Goal: Information Seeking & Learning: Learn about a topic

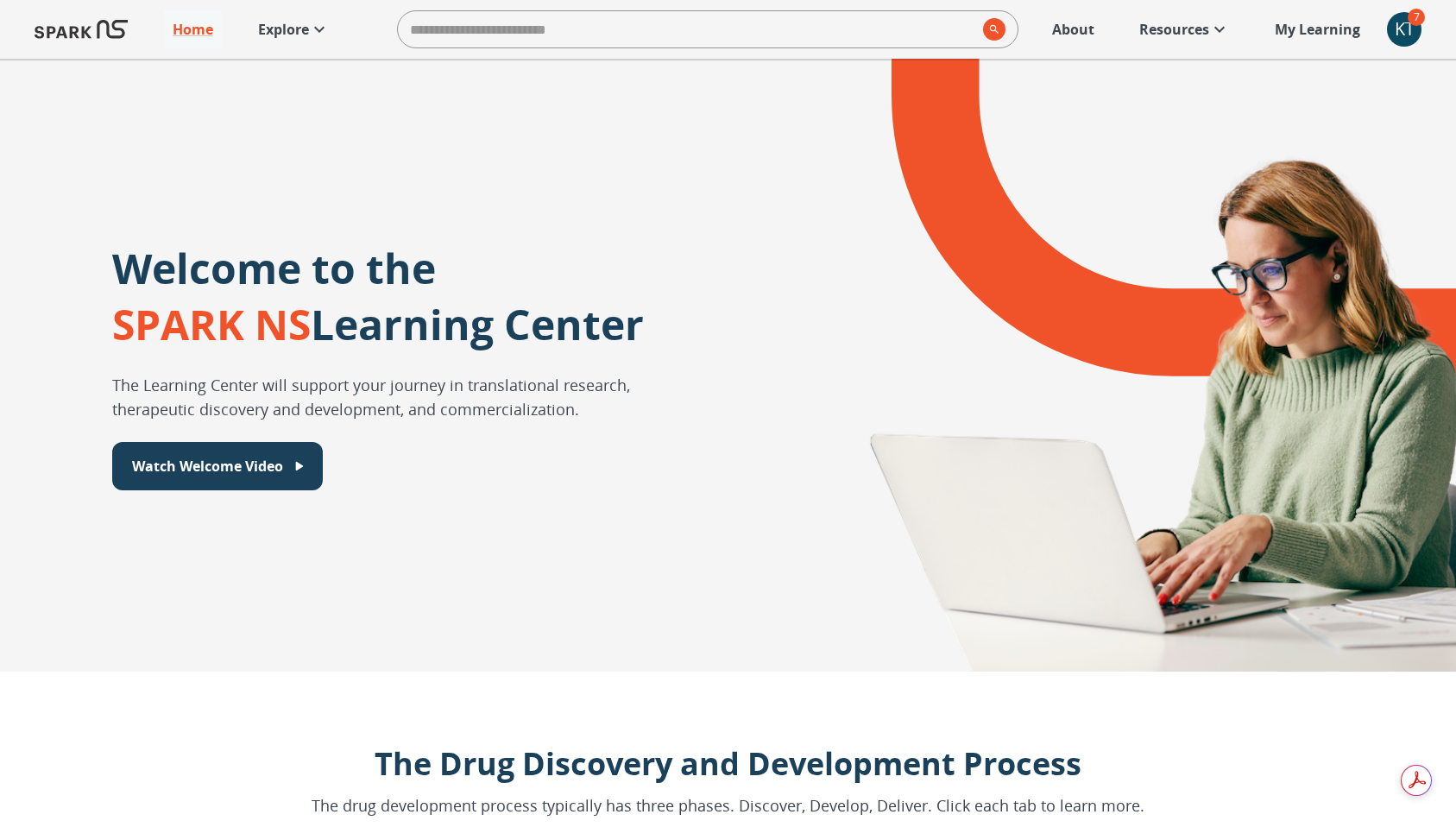
click at [1402, 28] on div "KT" at bounding box center [1405, 29] width 35 height 35
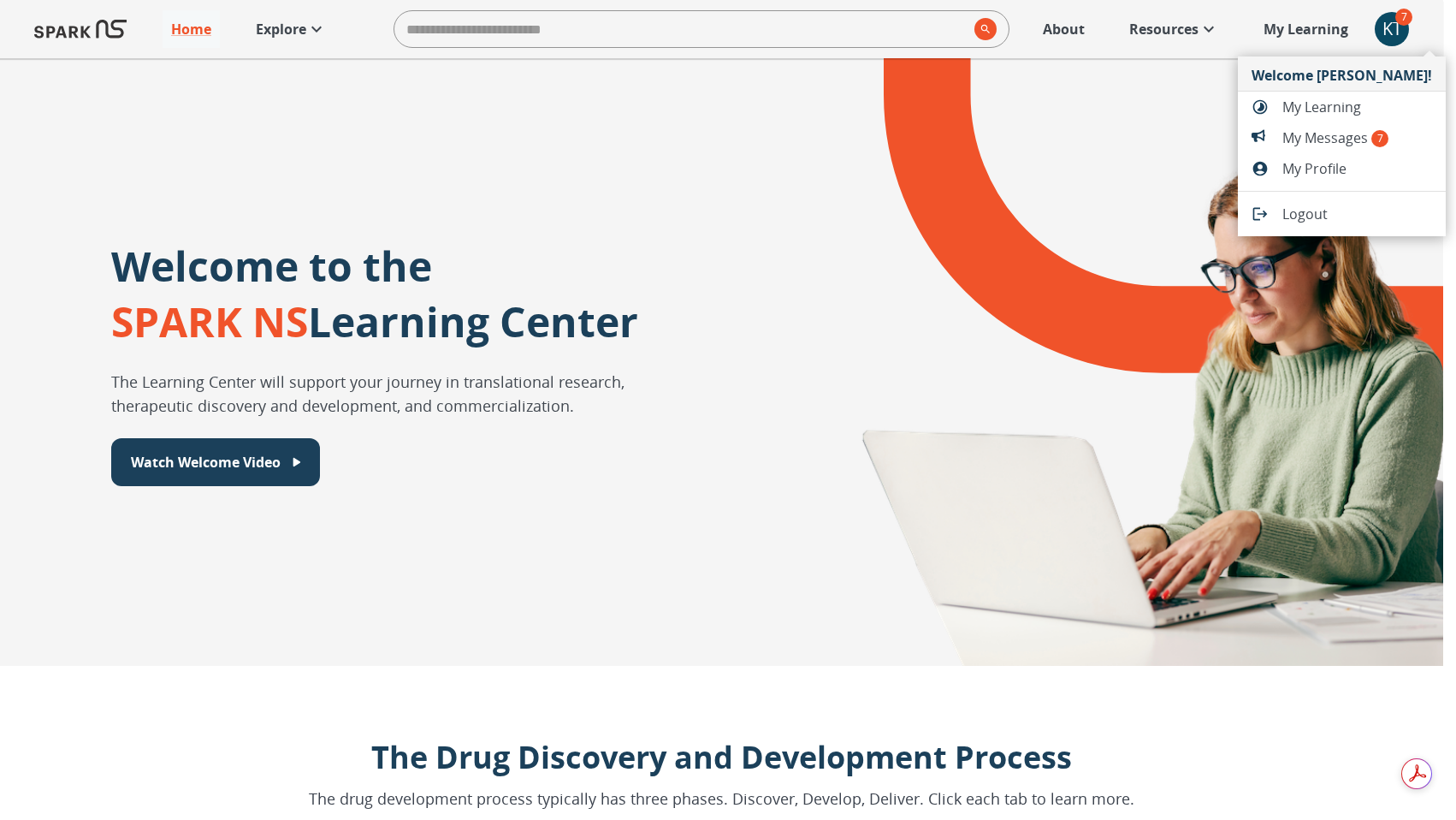
click at [1325, 208] on span "Logout" at bounding box center [1358, 214] width 149 height 21
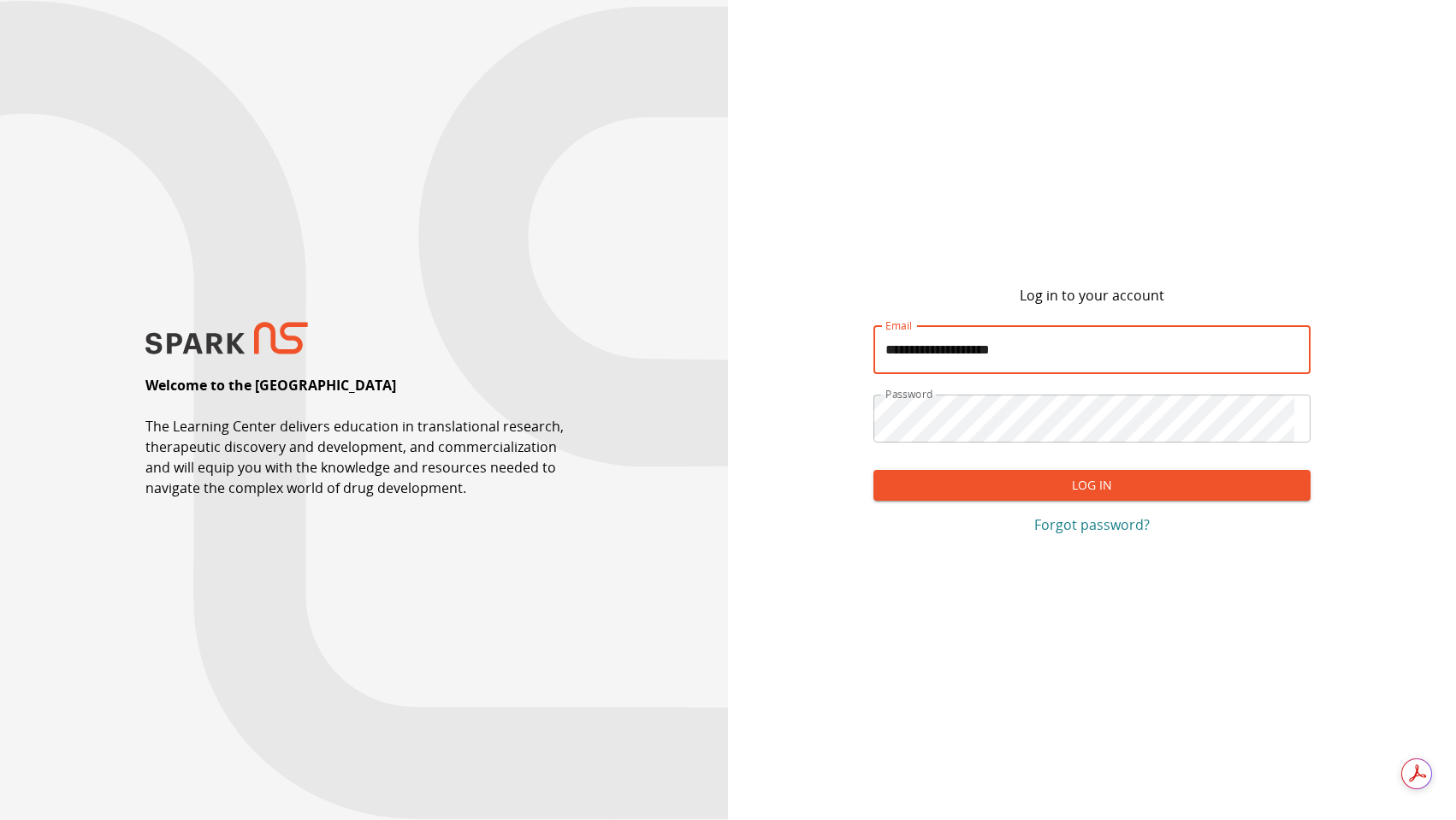
click at [1071, 349] on input "**********" at bounding box center [1092, 350] width 437 height 48
paste input "**********"
paste input "email"
type input "**********"
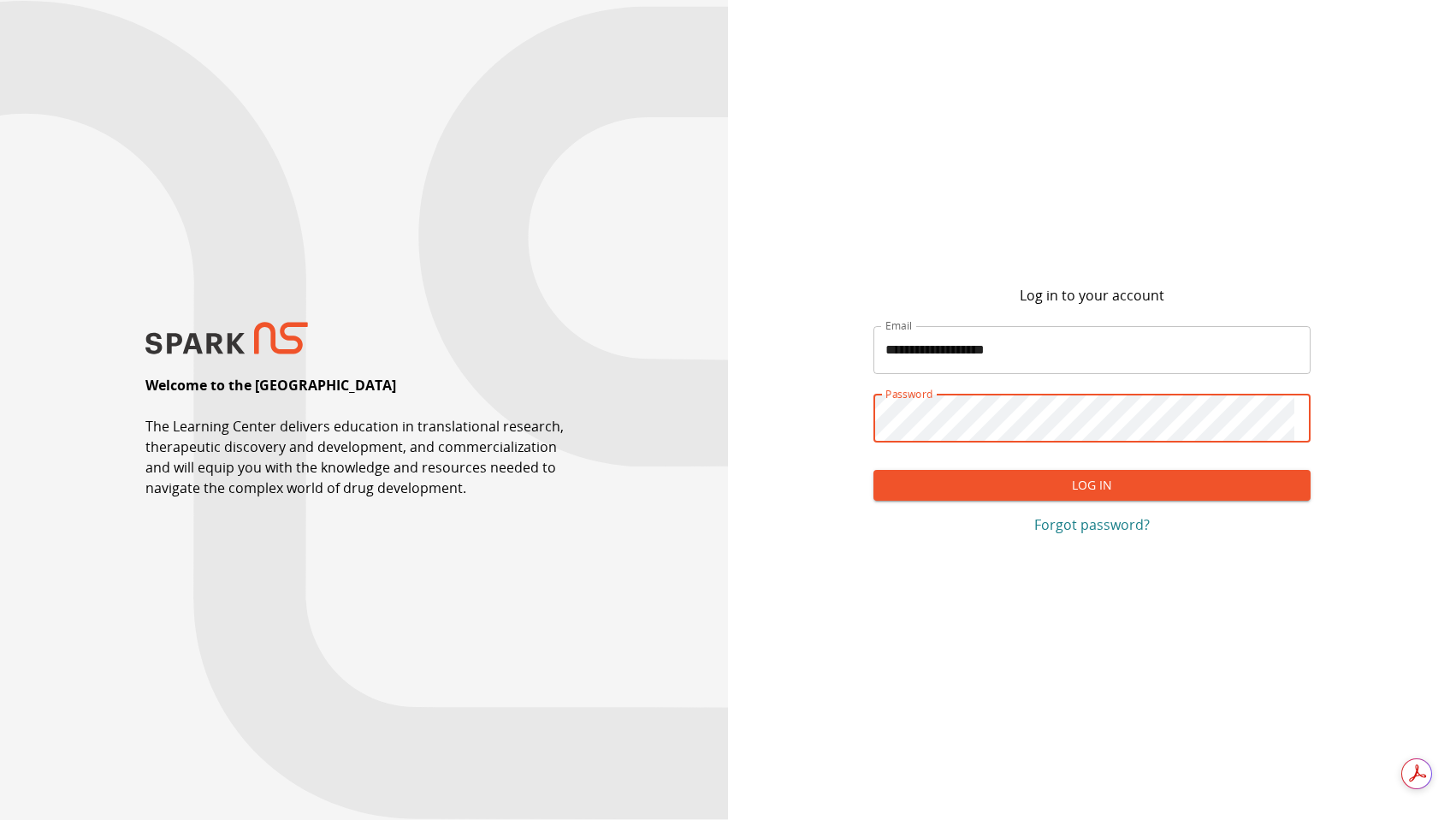
click at [928, 489] on button "Log In" at bounding box center [1092, 486] width 437 height 32
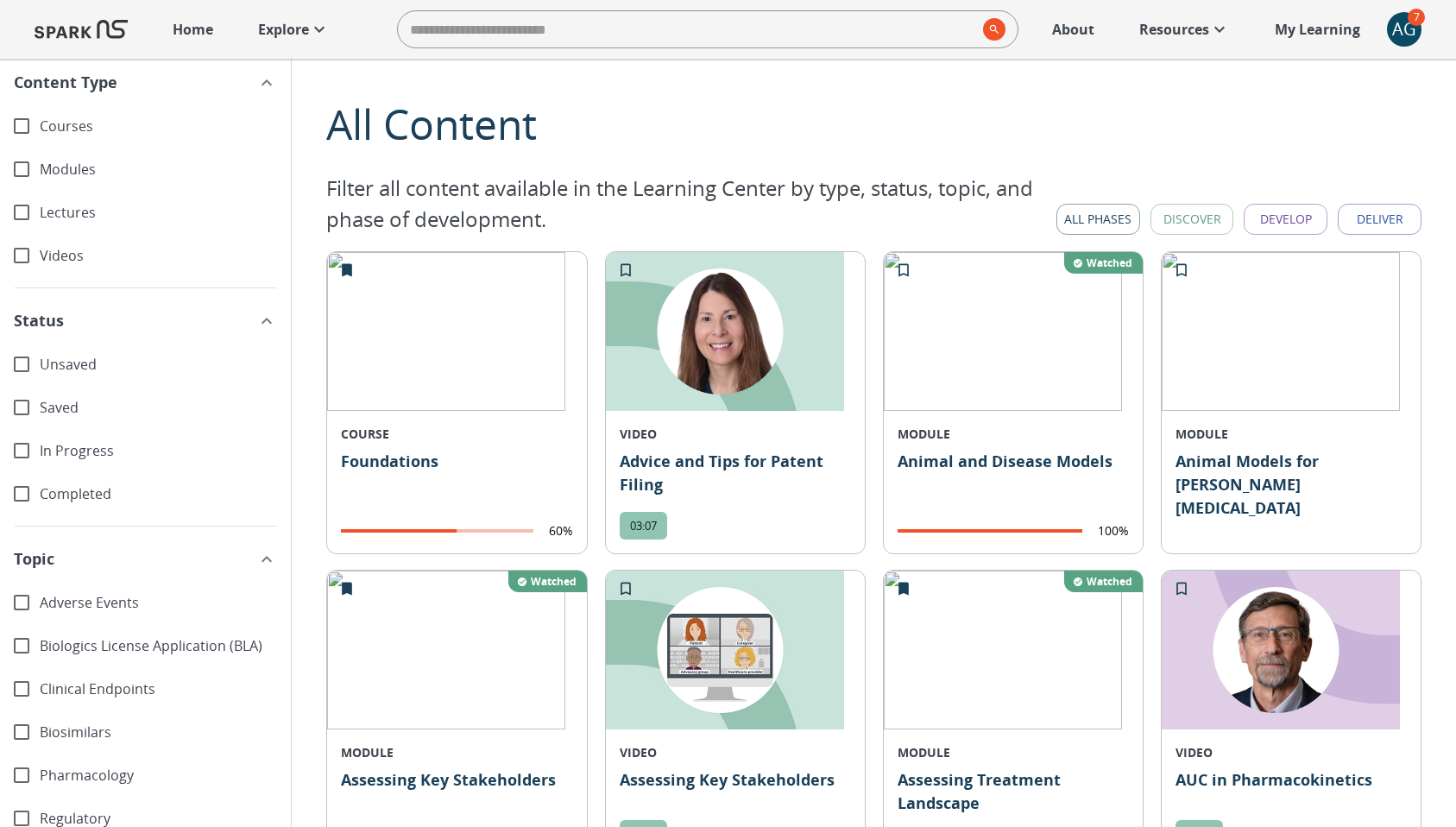
click at [1100, 223] on button "All Phases" at bounding box center [1098, 220] width 84 height 32
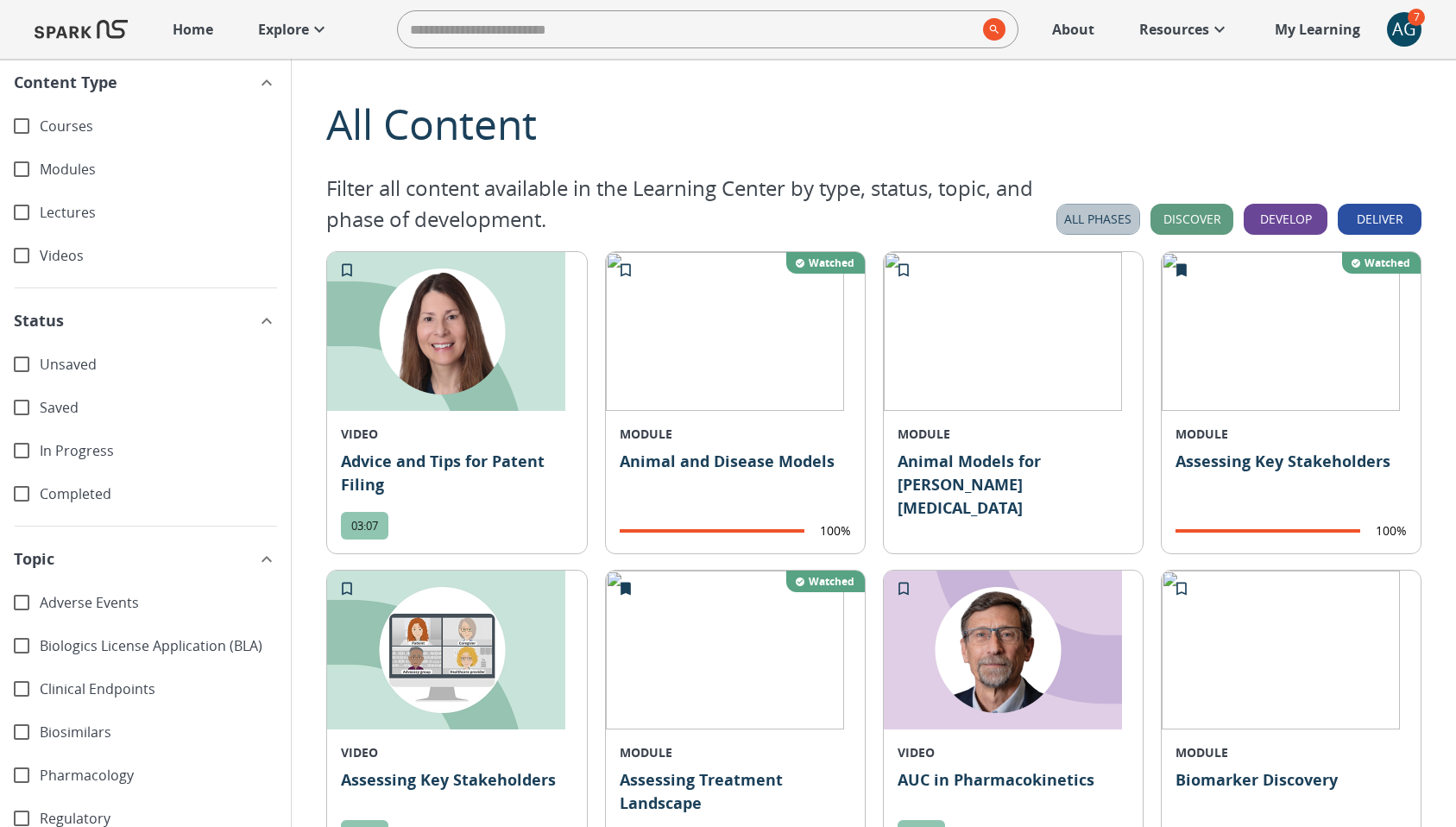
click at [1100, 223] on button "All Phases" at bounding box center [1098, 220] width 84 height 32
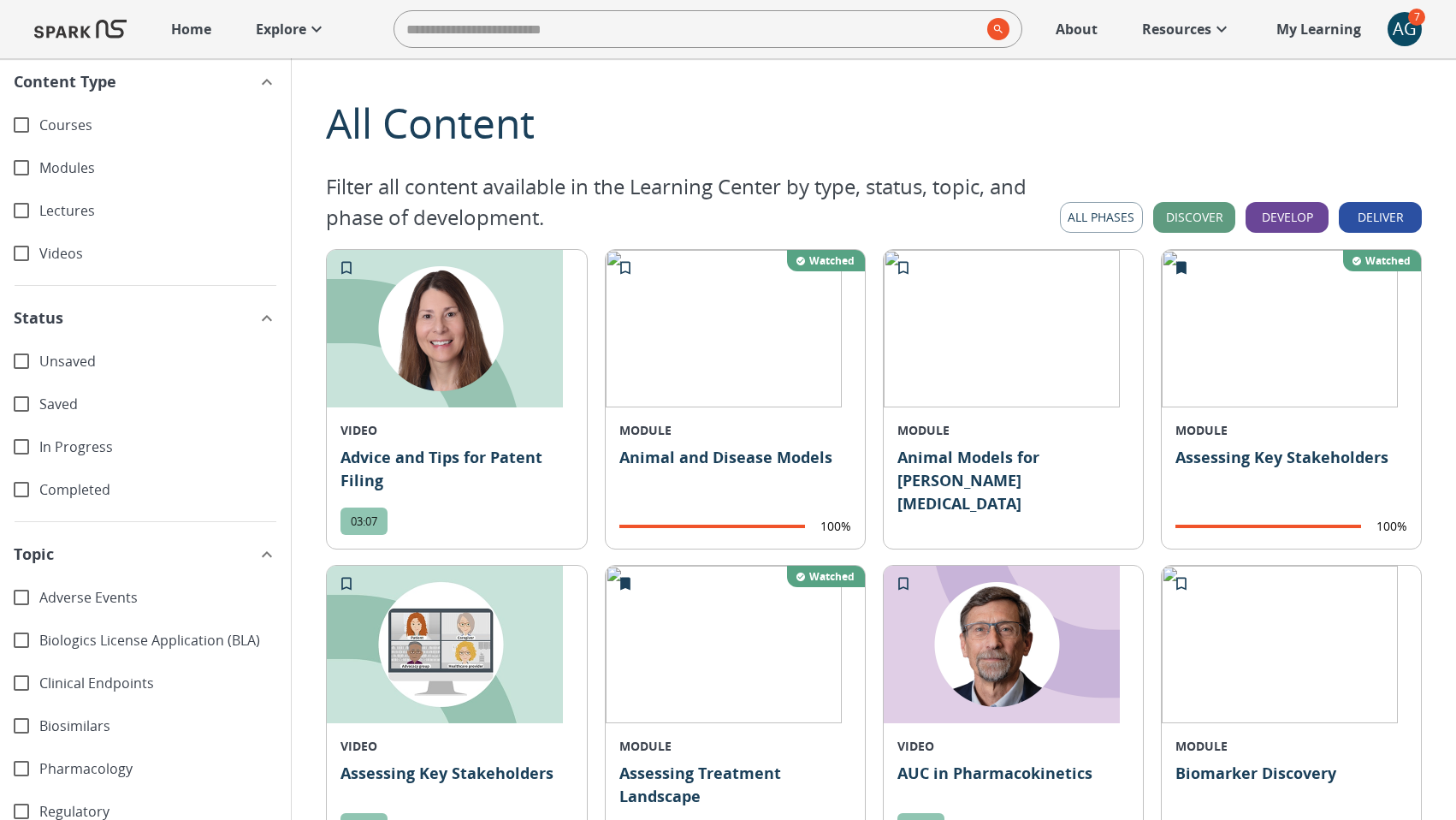
click at [1119, 199] on div "Filter all content available in the Learning Center by type, status, topic, and…" at bounding box center [874, 202] width 1096 height 62
click at [1107, 220] on button "All Phases" at bounding box center [1102, 218] width 83 height 32
click at [1174, 223] on button "Discover" at bounding box center [1195, 218] width 83 height 32
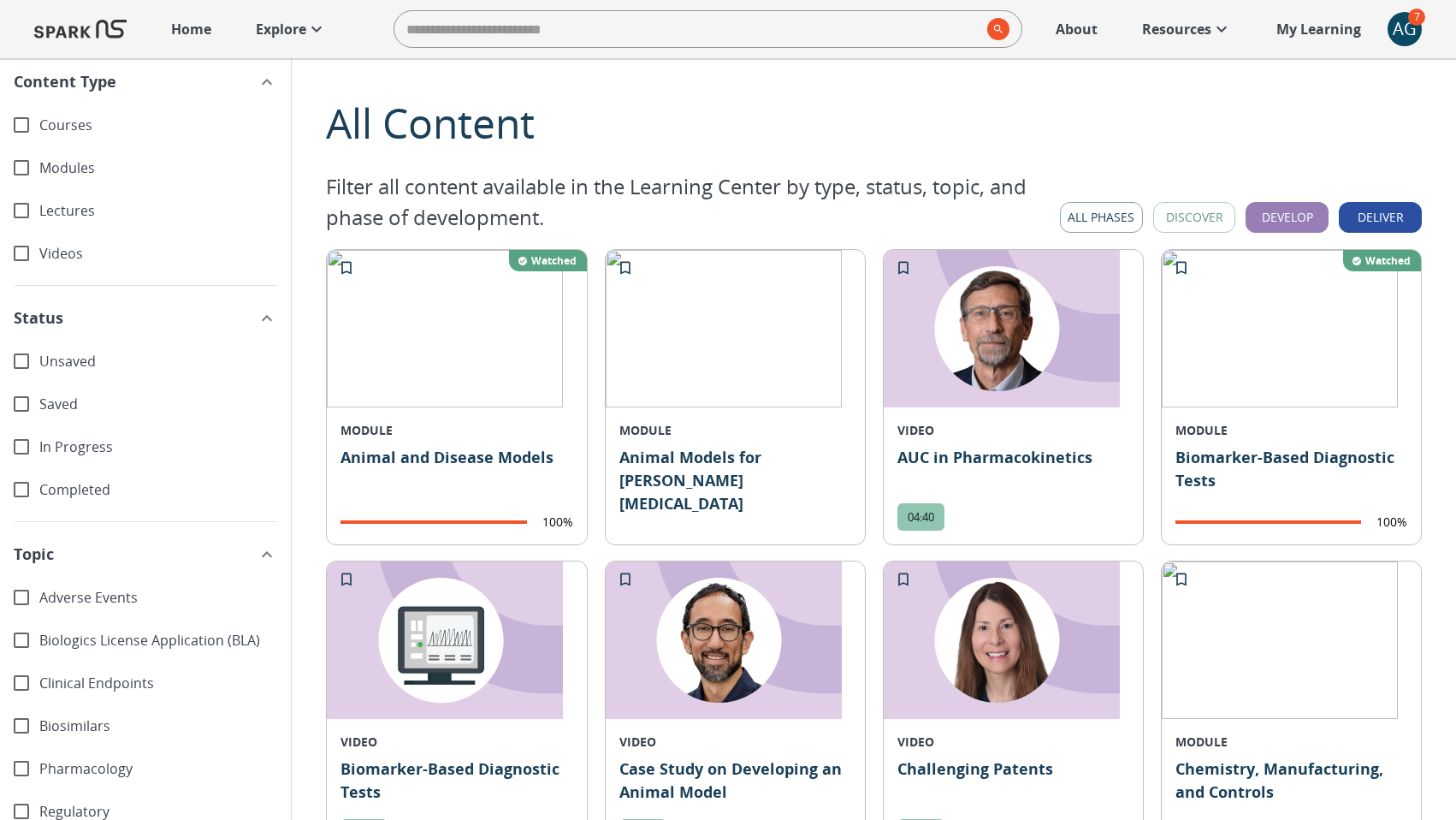
click at [1299, 220] on button "Develop" at bounding box center [1287, 218] width 83 height 32
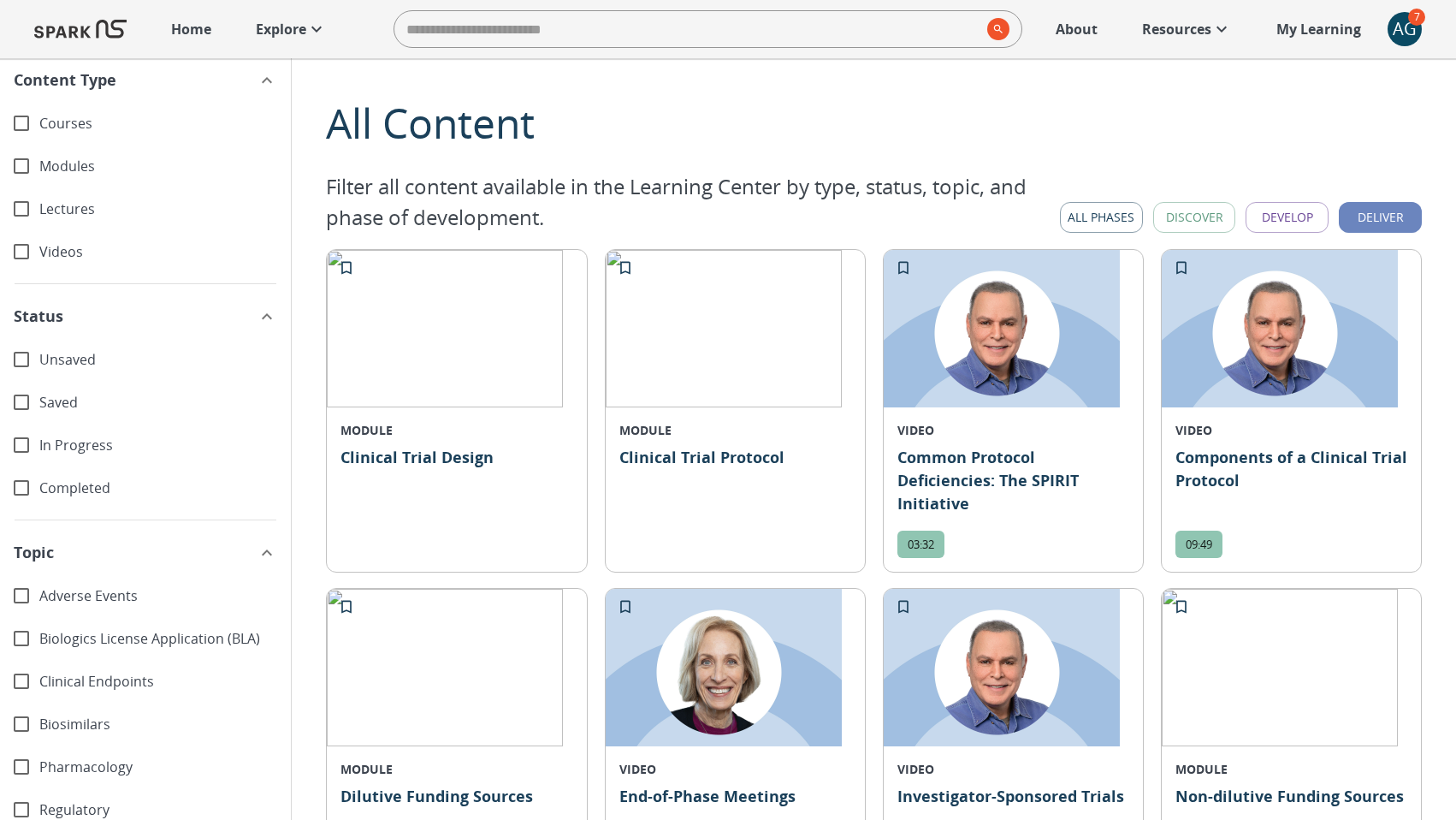
click at [1372, 222] on button "Deliver" at bounding box center [1380, 218] width 83 height 32
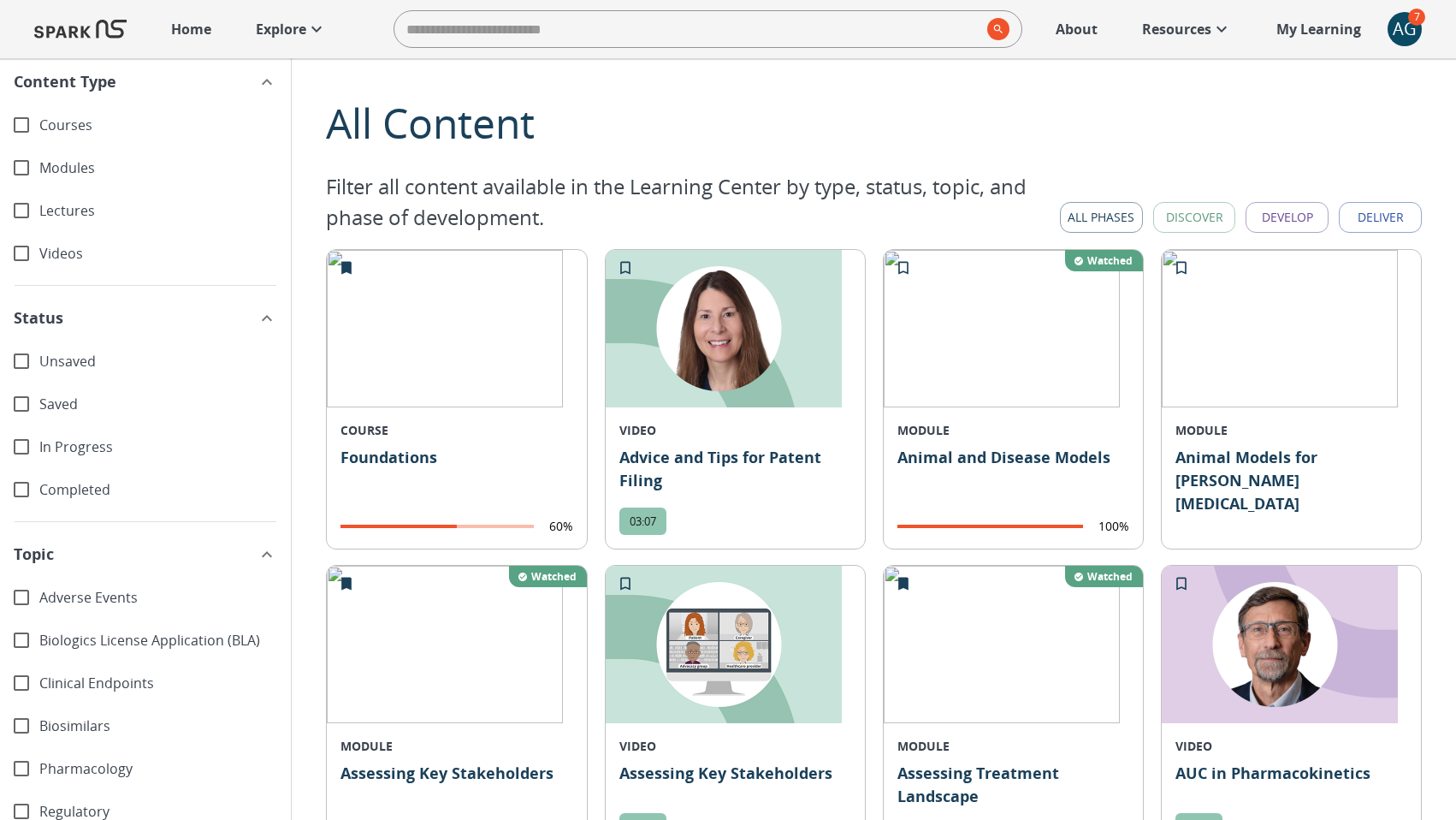
click at [1372, 222] on button "Deliver" at bounding box center [1380, 218] width 83 height 32
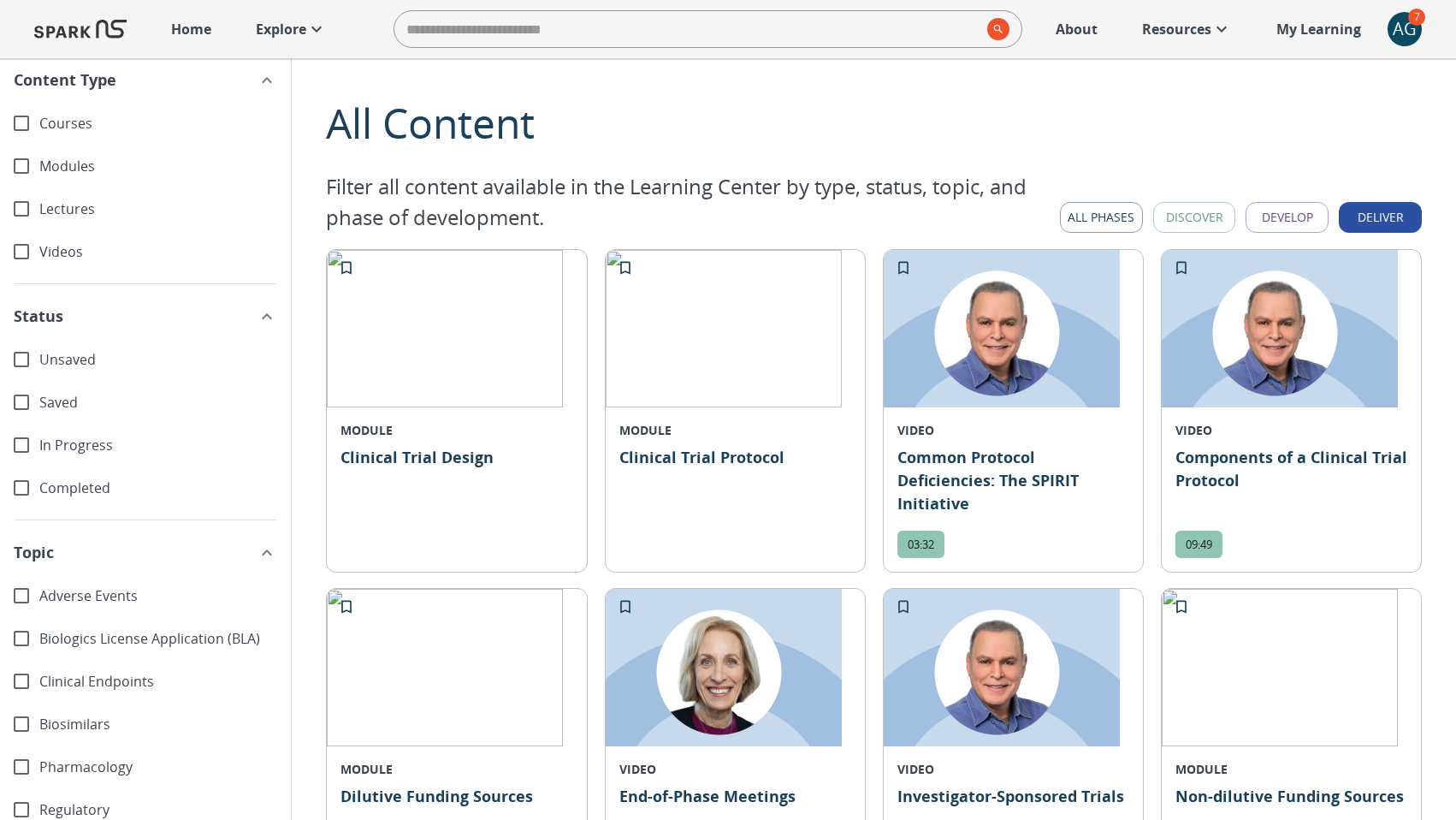
drag, startPoint x: 1299, startPoint y: 219, endPoint x: 1274, endPoint y: 219, distance: 25.0
click at [1299, 219] on button "Develop" at bounding box center [1287, 218] width 83 height 32
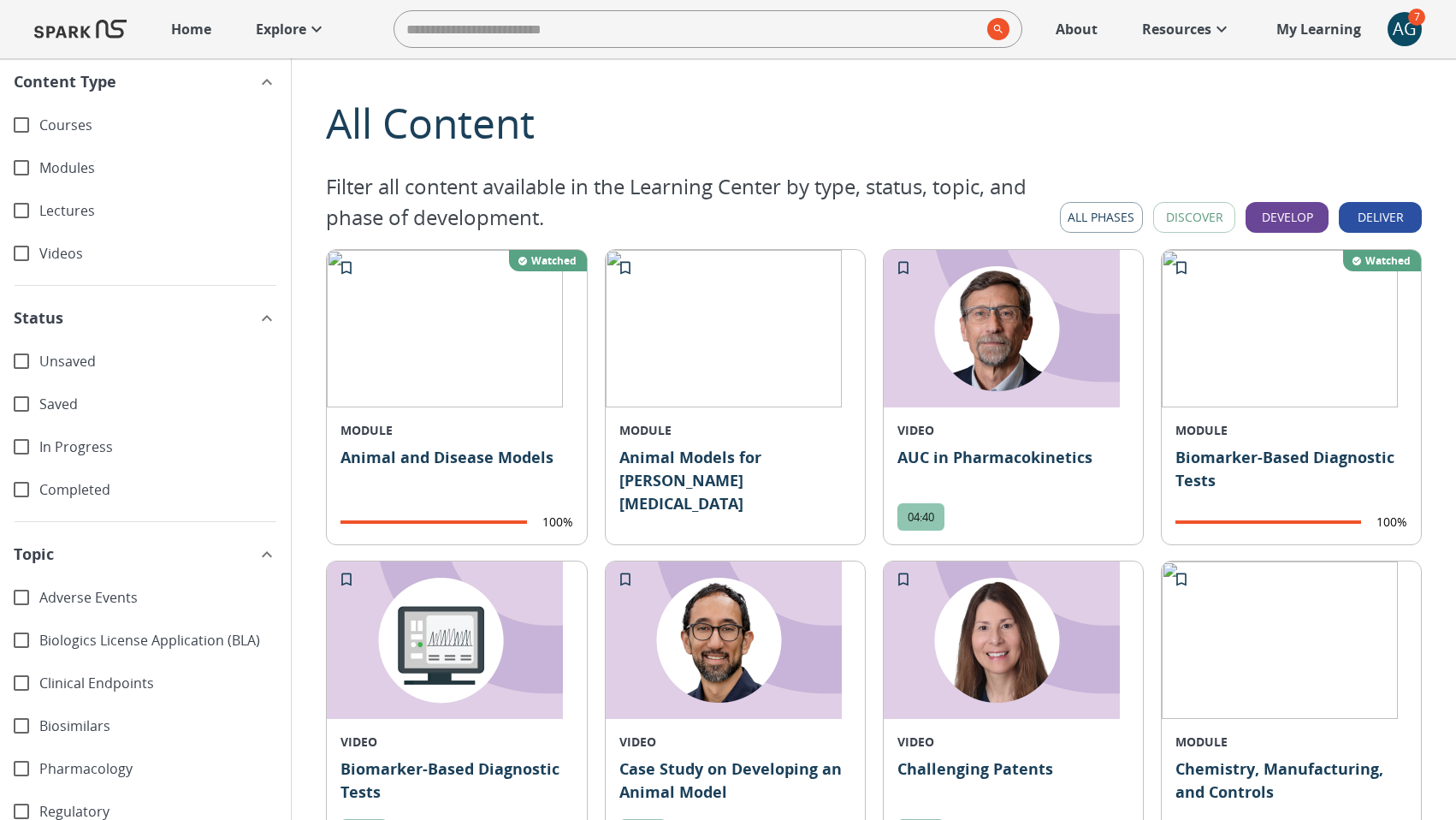
click at [1205, 219] on button "Discover" at bounding box center [1195, 218] width 83 height 32
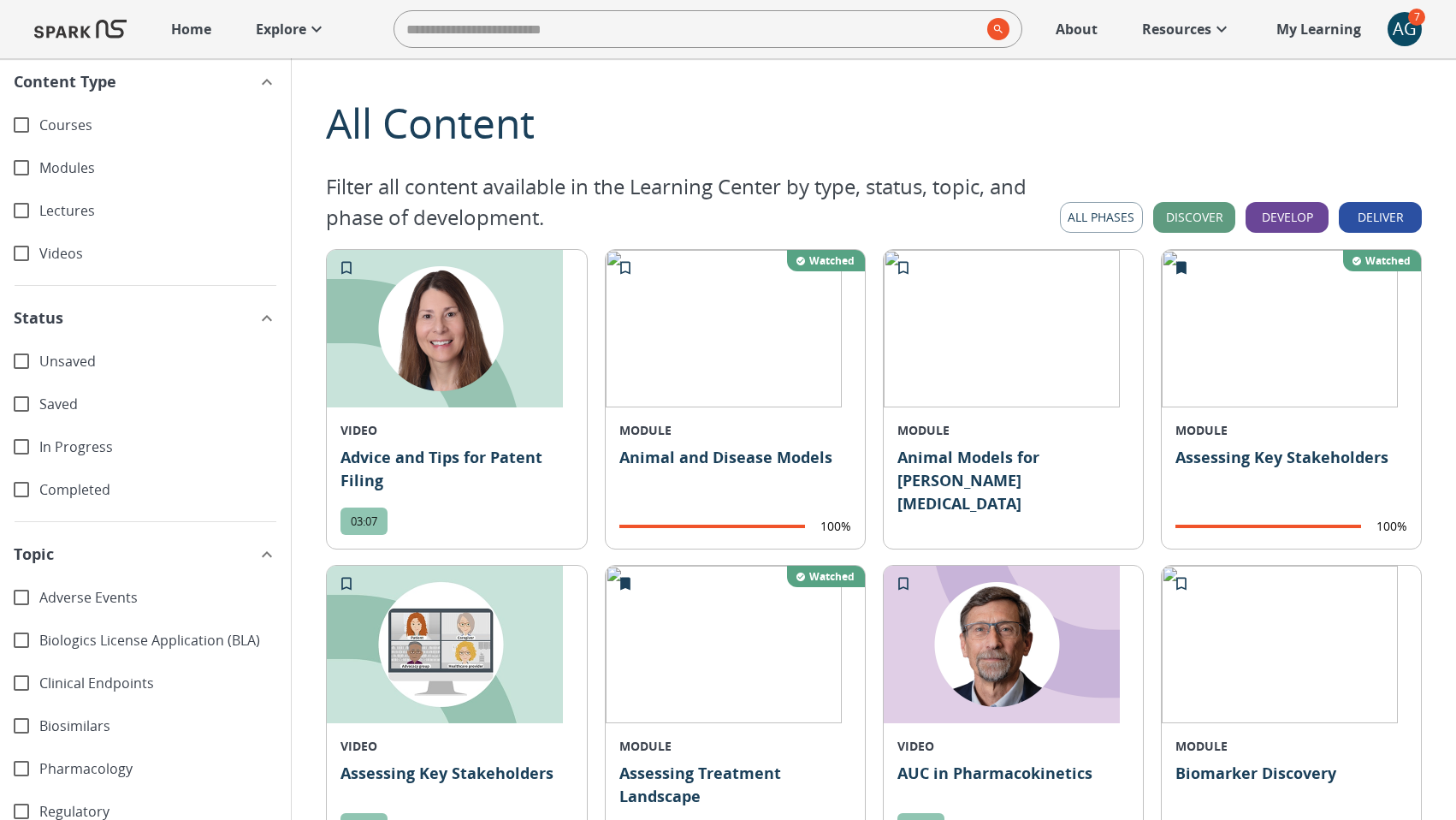
click at [1100, 223] on button "All Phases" at bounding box center [1102, 218] width 83 height 32
click at [1193, 218] on button "Discover" at bounding box center [1195, 218] width 83 height 32
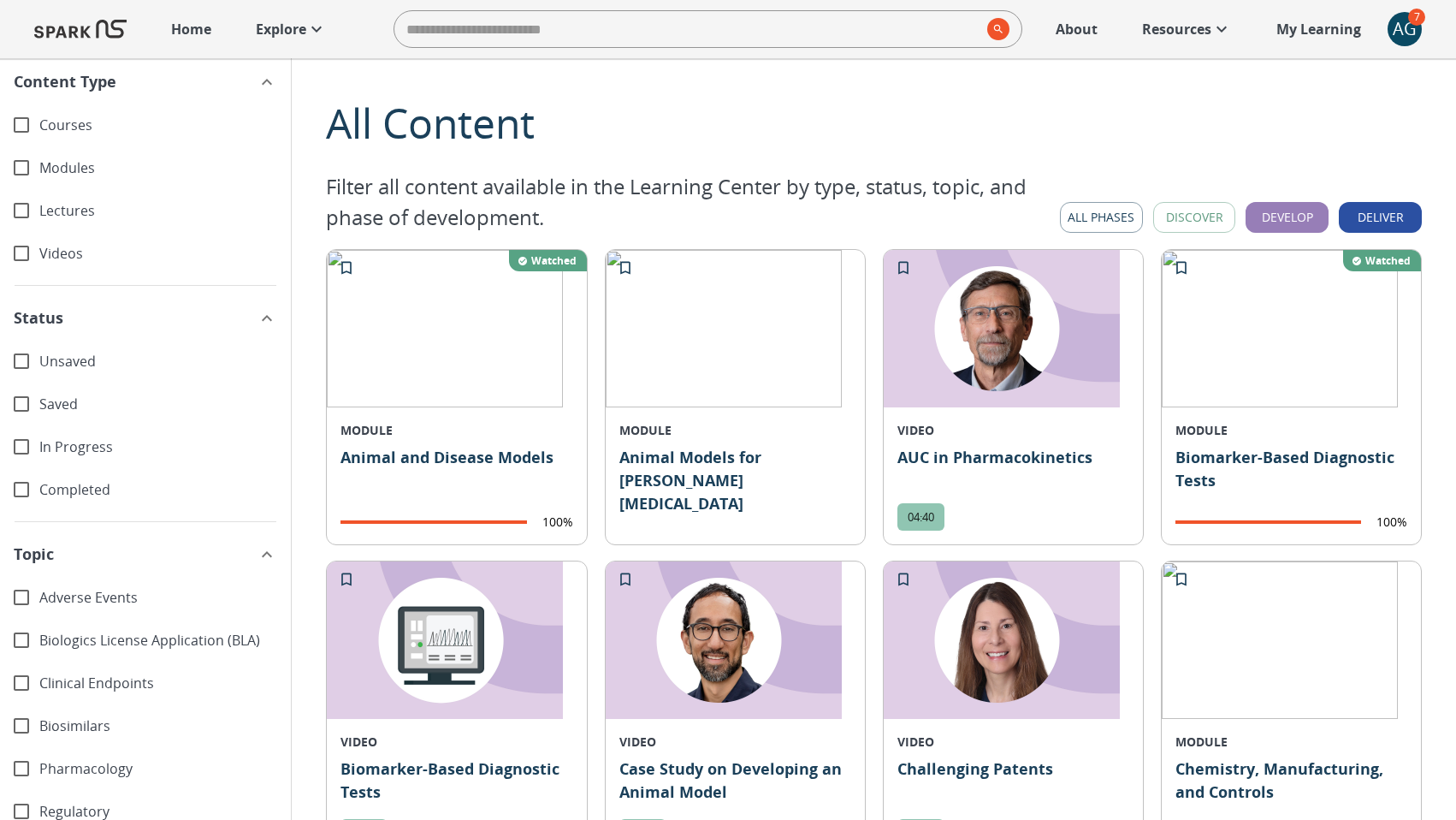
click at [1301, 218] on button "Develop" at bounding box center [1287, 218] width 83 height 32
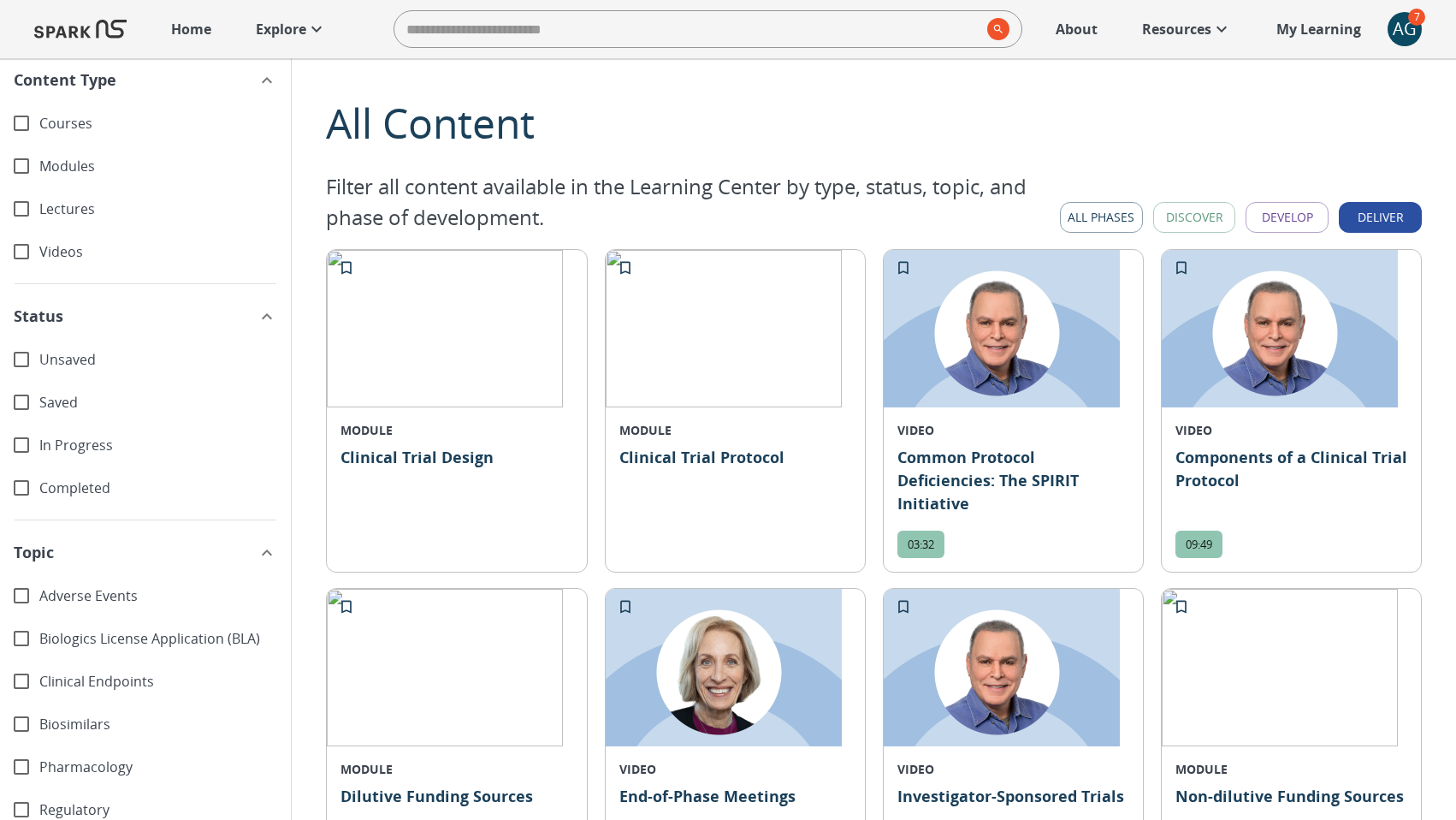
click at [1389, 218] on button "Deliver" at bounding box center [1380, 218] width 83 height 32
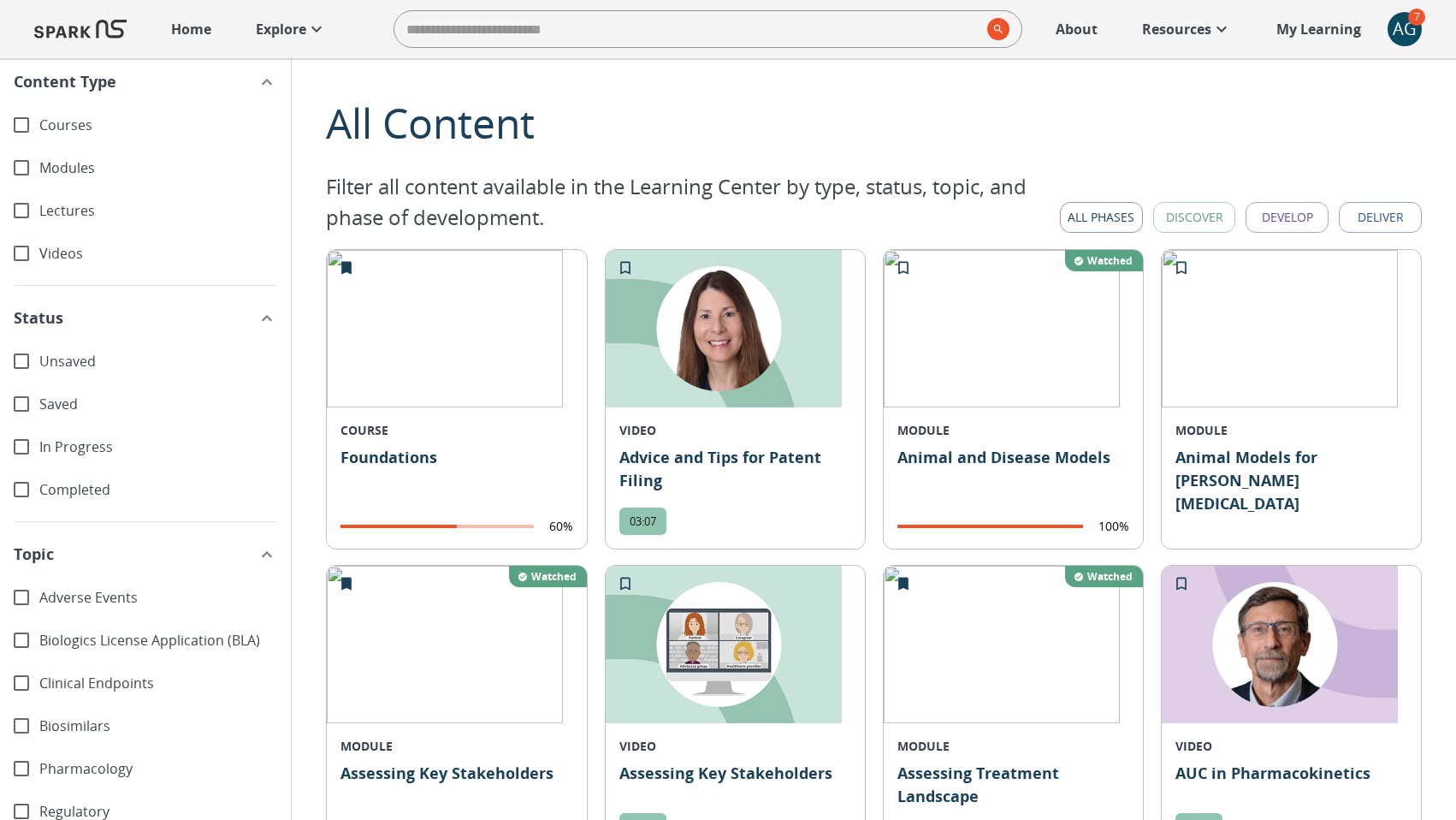
click at [1099, 222] on button "All Phases" at bounding box center [1102, 218] width 83 height 32
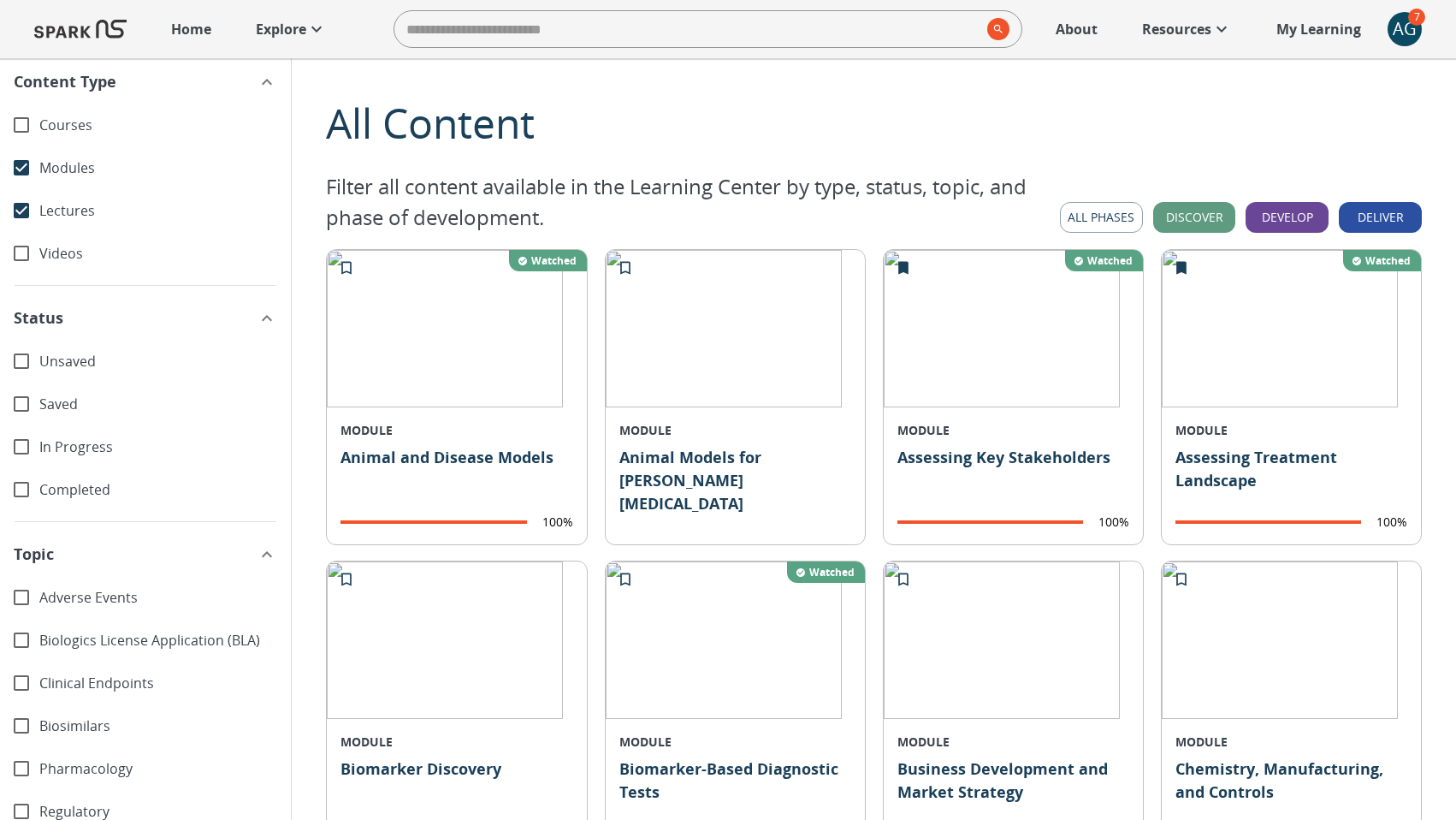
click at [87, 261] on span "Videos" at bounding box center [158, 254] width 238 height 20
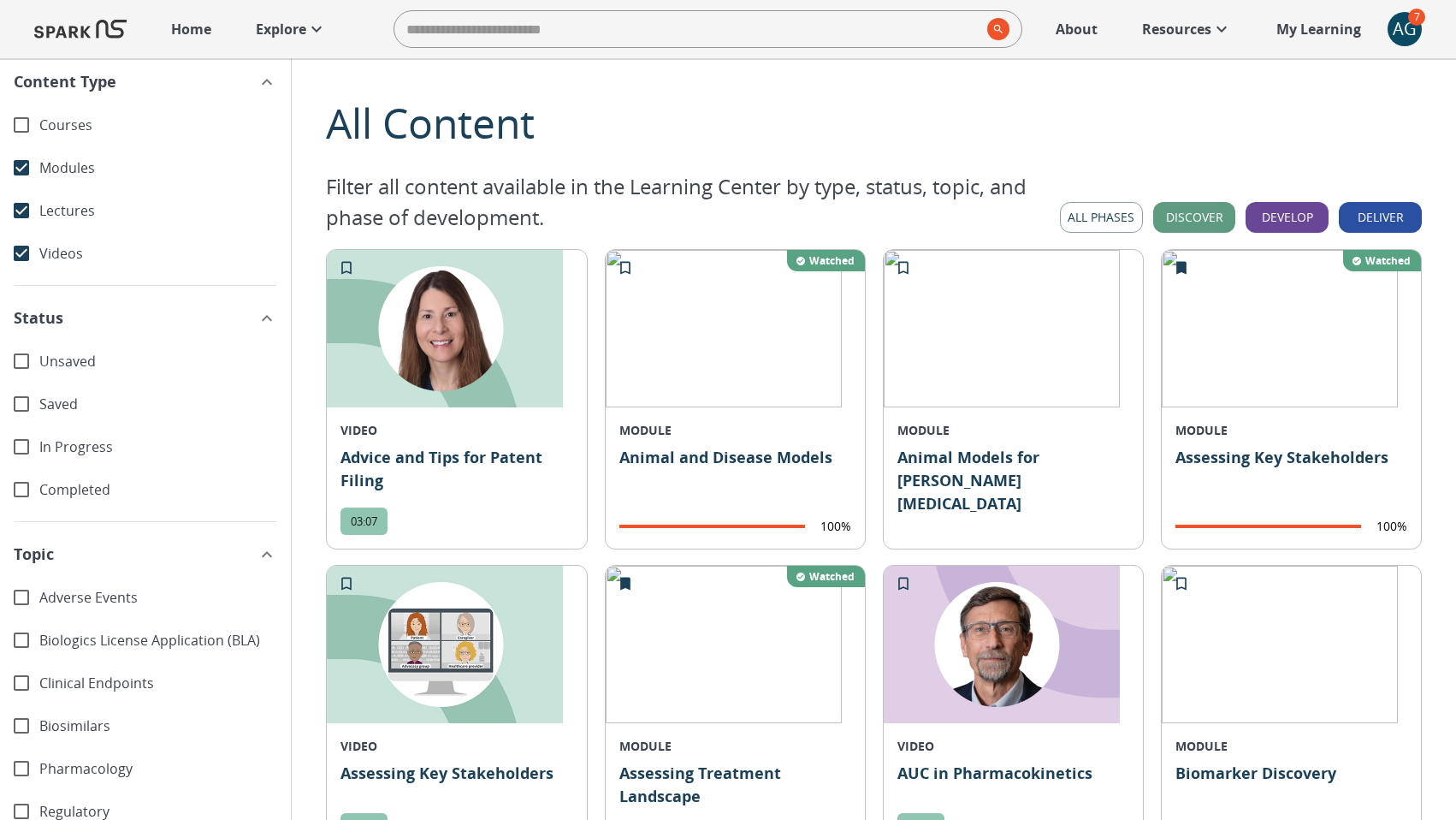
click at [87, 261] on span "Videos" at bounding box center [158, 254] width 238 height 20
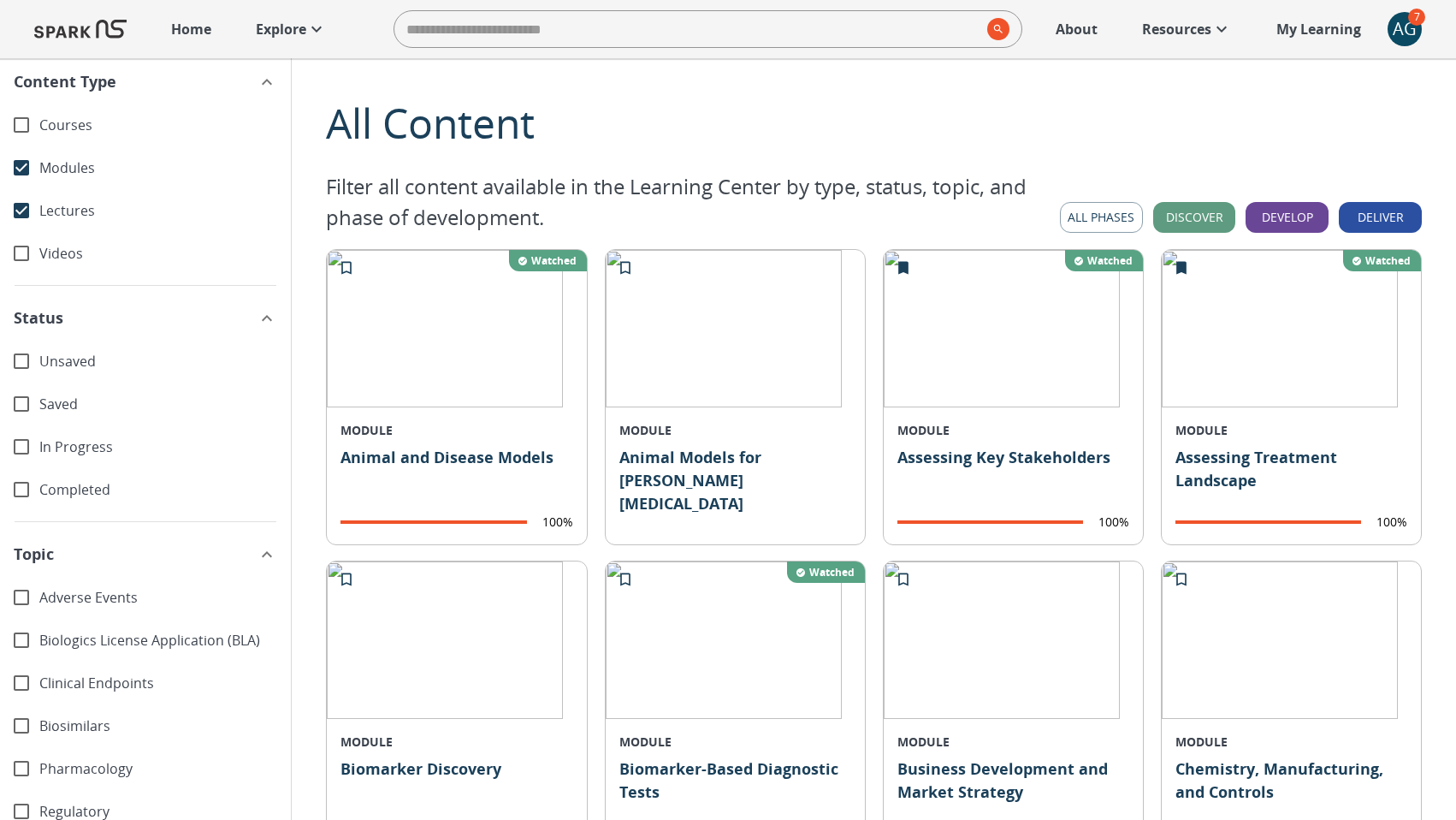
click at [86, 218] on span "Lectures" at bounding box center [158, 211] width 238 height 20
click at [86, 168] on span "Modules" at bounding box center [158, 169] width 238 height 20
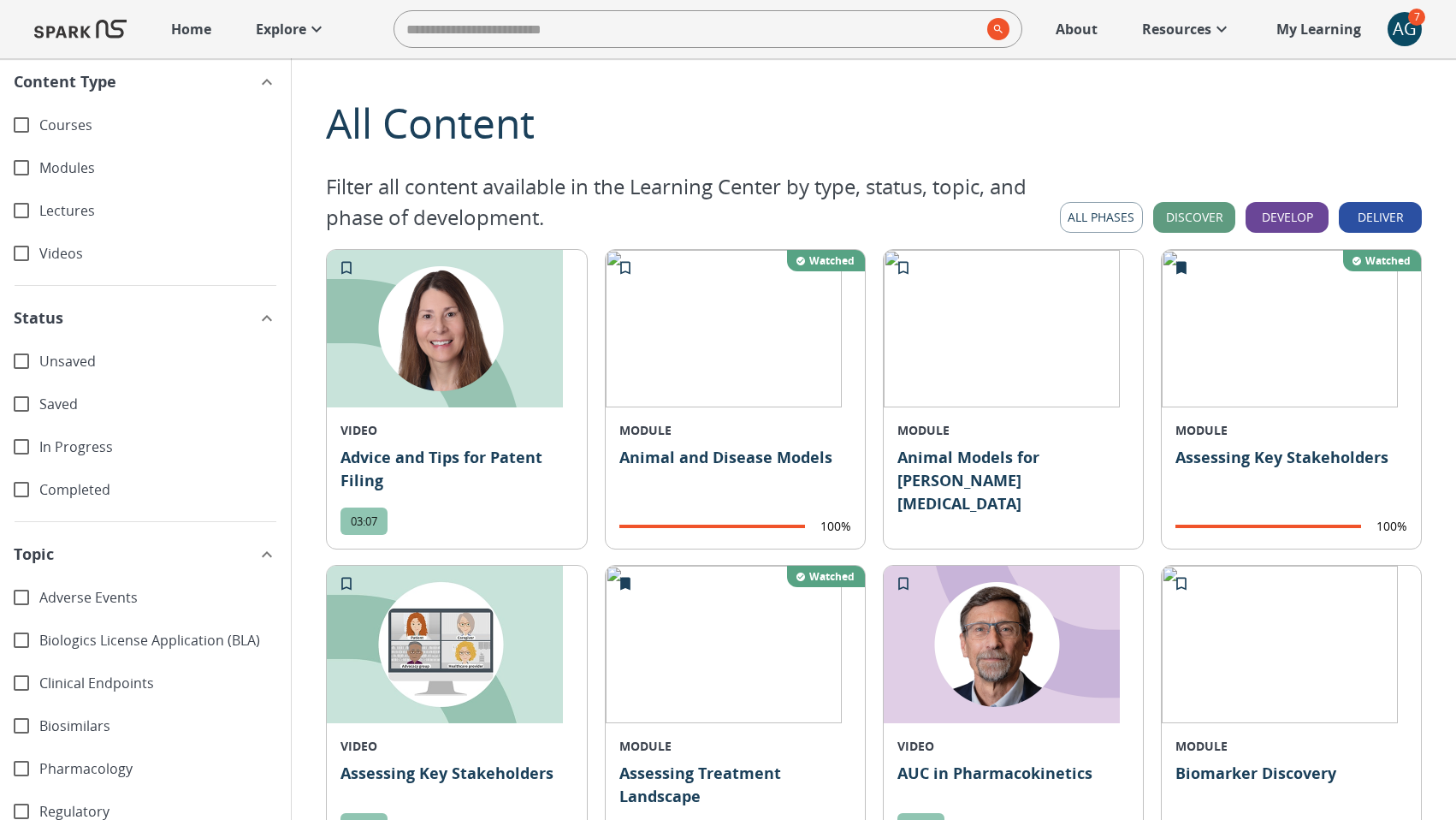
click at [64, 133] on span "Courses" at bounding box center [158, 126] width 238 height 20
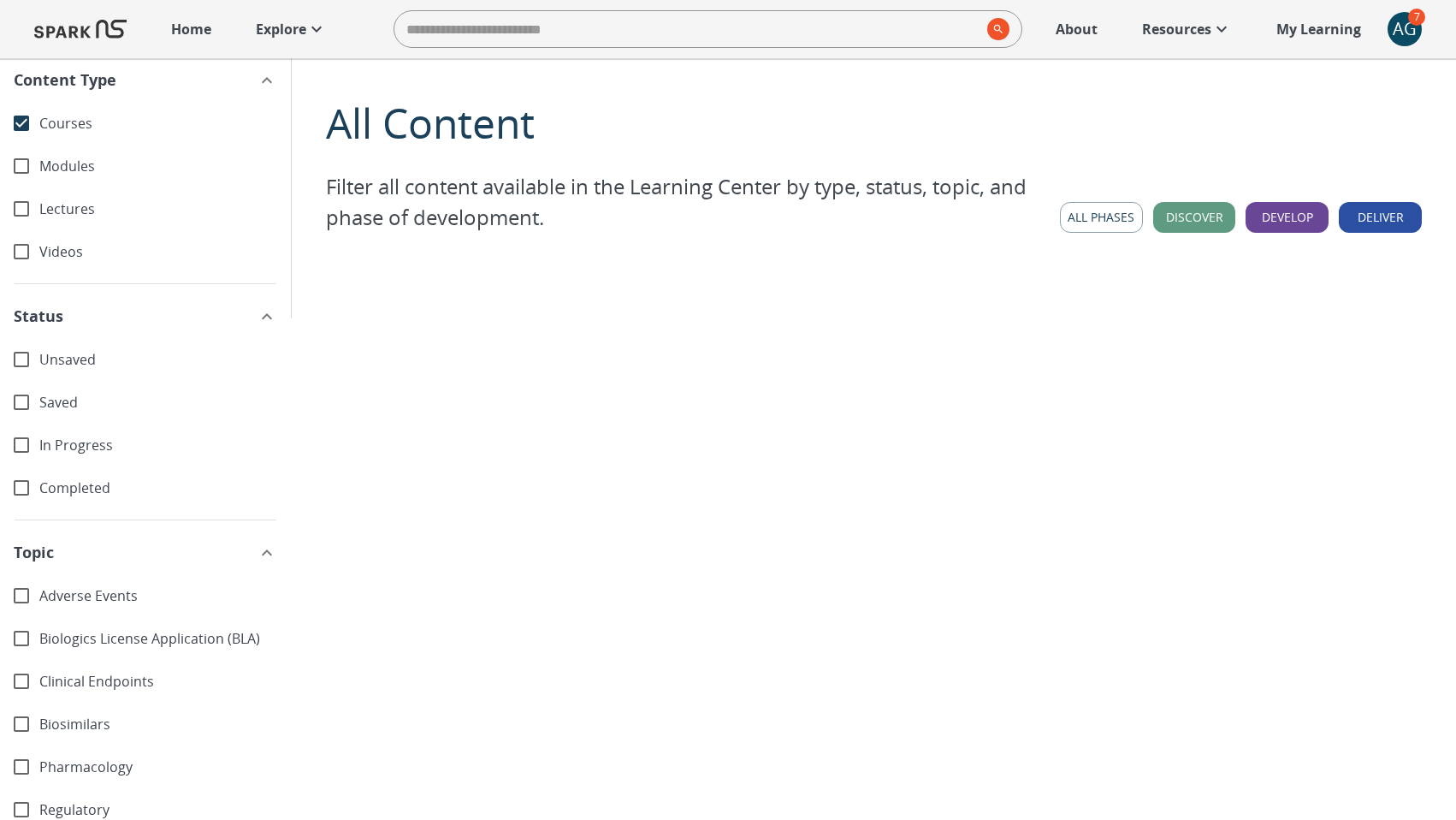
click at [64, 132] on span "Courses" at bounding box center [158, 124] width 238 height 20
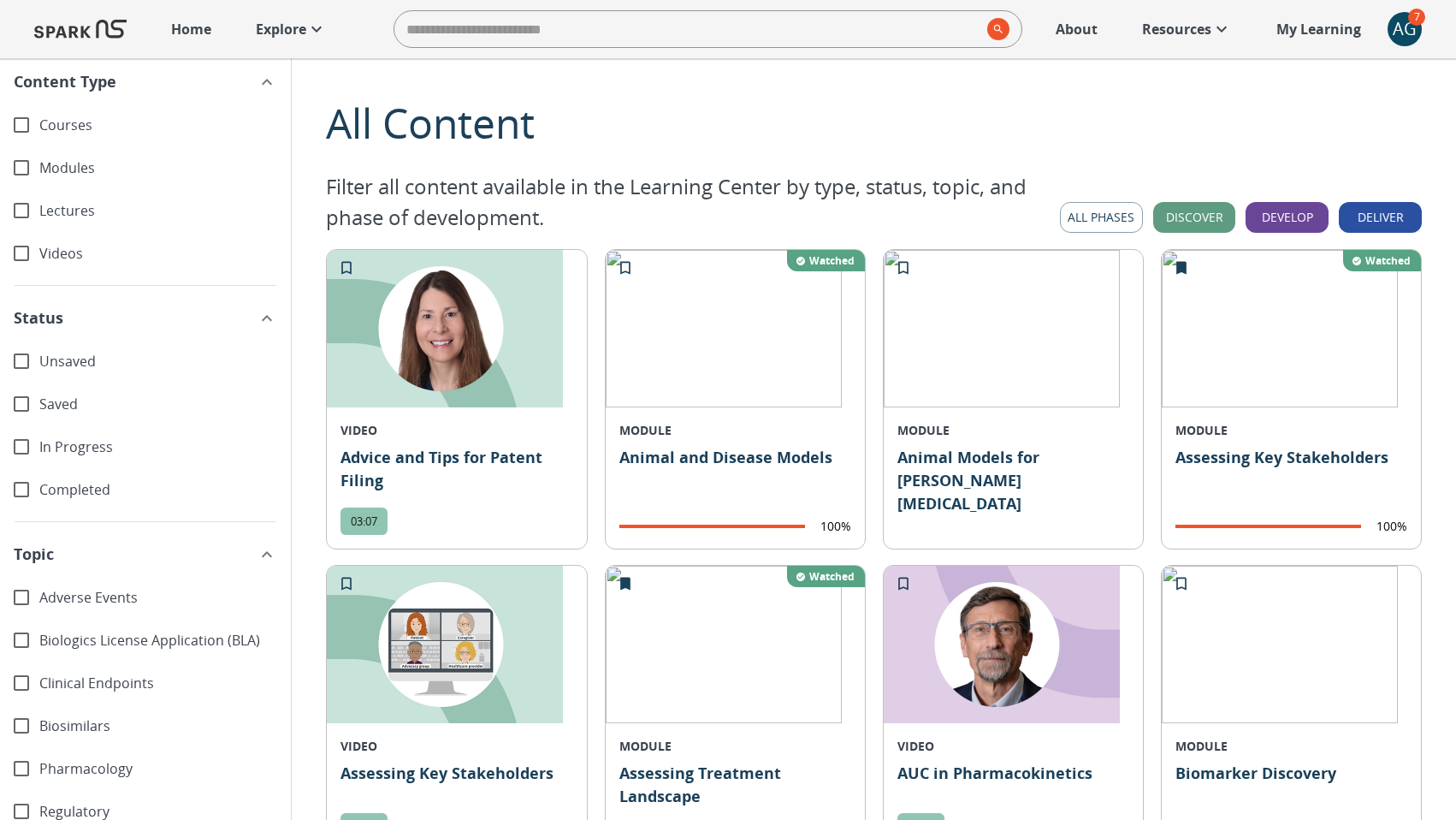
click at [64, 355] on span "Unsaved" at bounding box center [158, 362] width 238 height 20
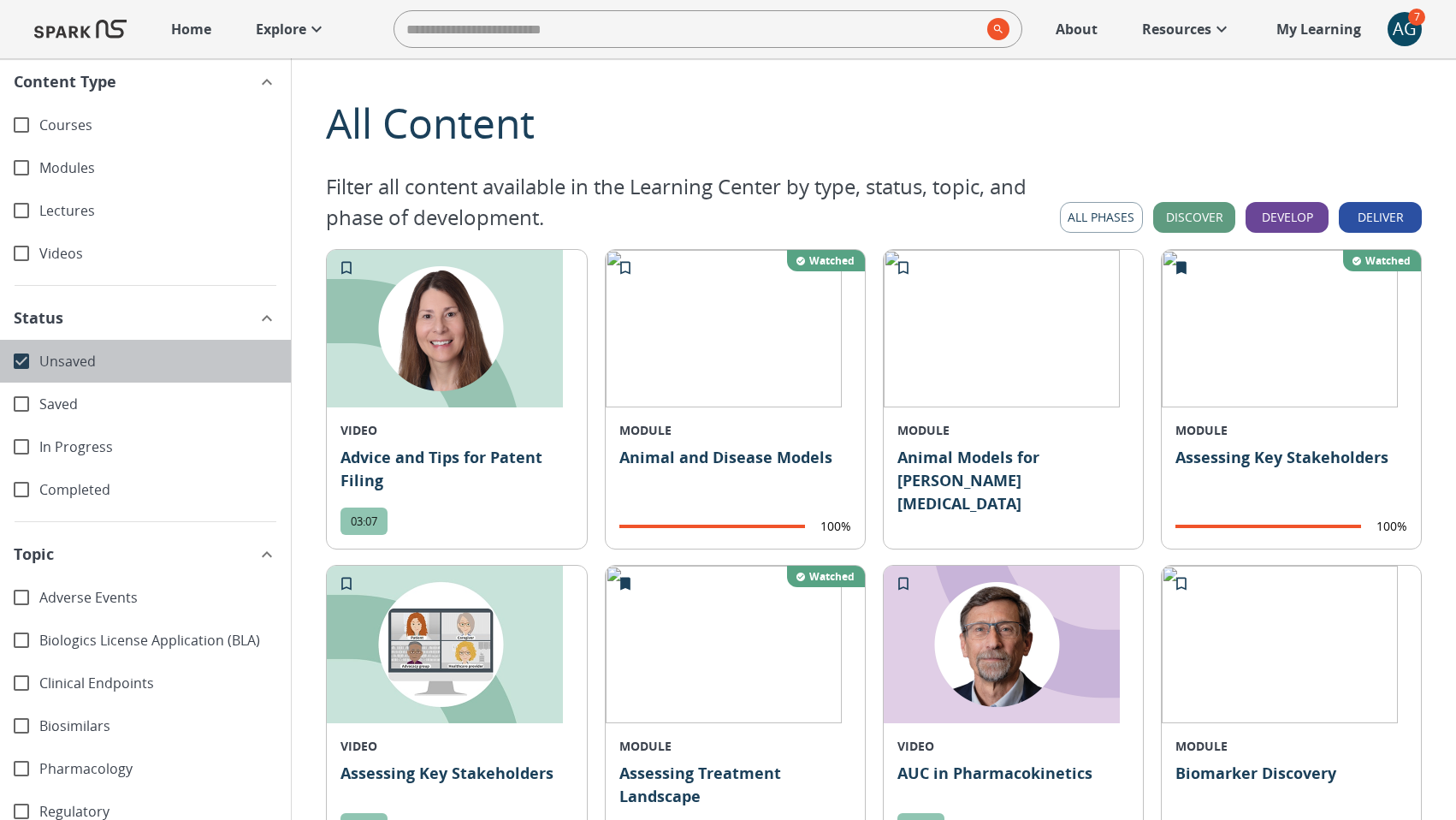
click at [64, 355] on span "Unsaved" at bounding box center [158, 362] width 238 height 20
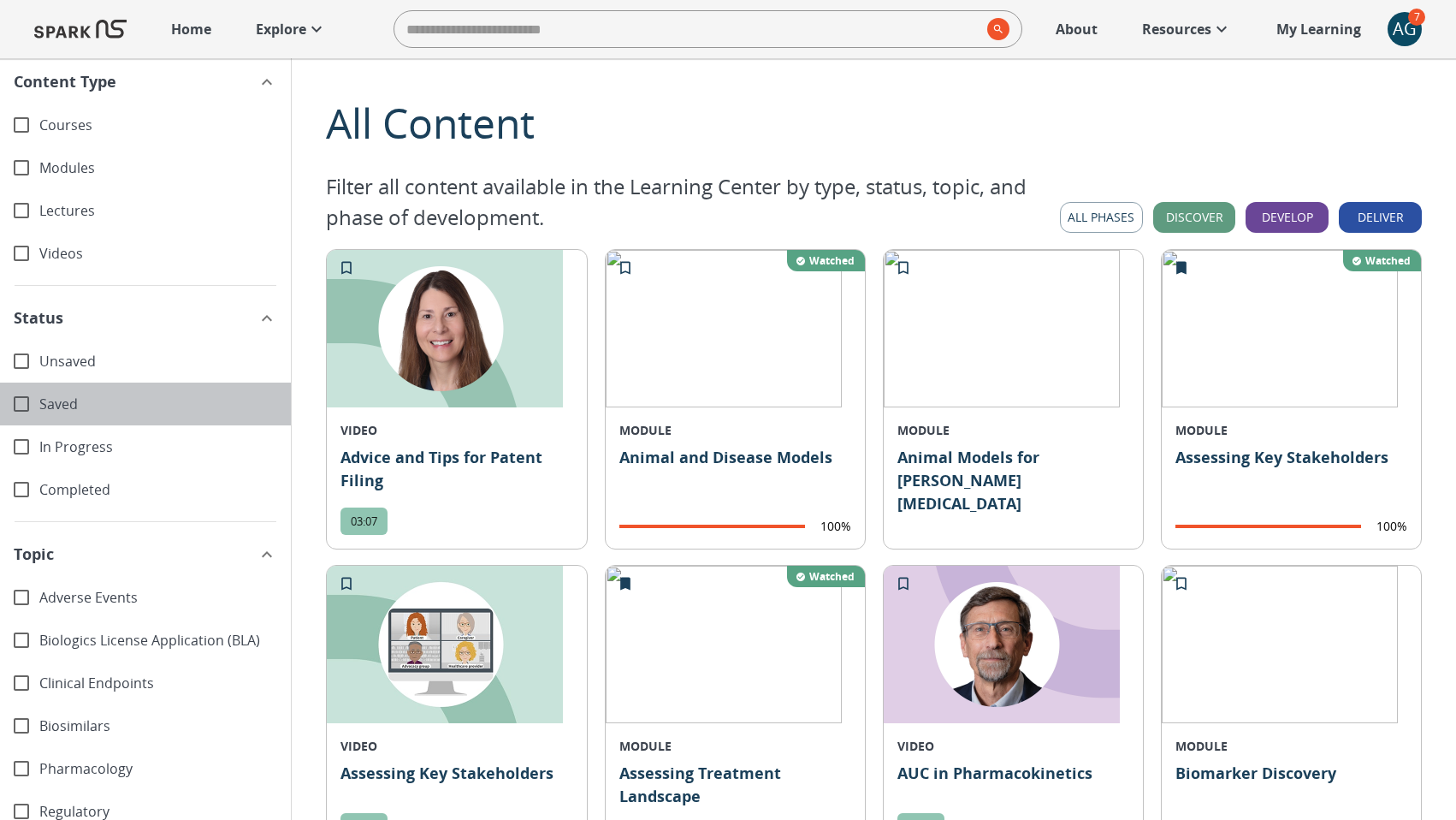
click at [64, 401] on span "Saved" at bounding box center [158, 405] width 238 height 20
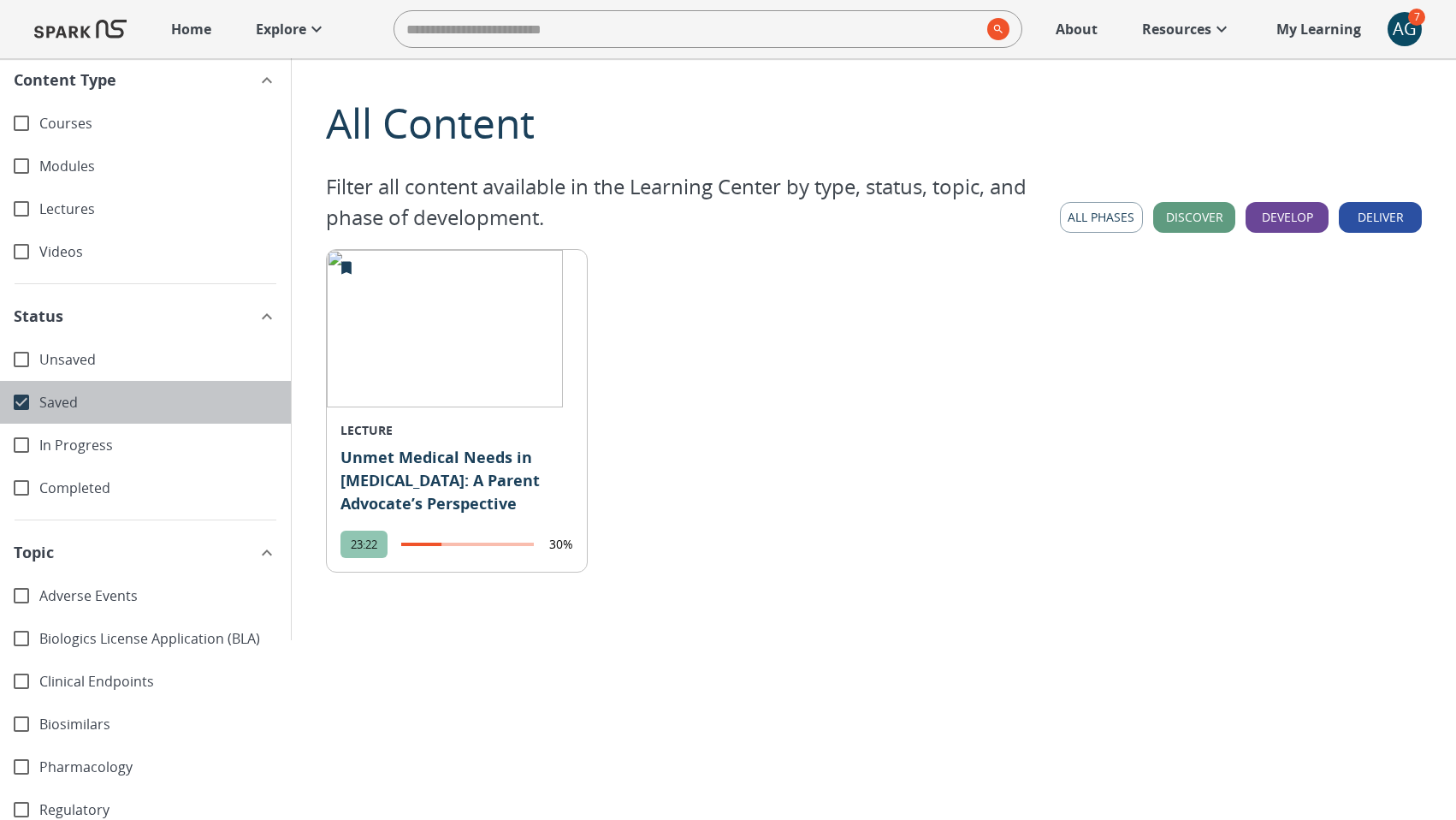
click at [64, 401] on span "Saved" at bounding box center [158, 403] width 238 height 20
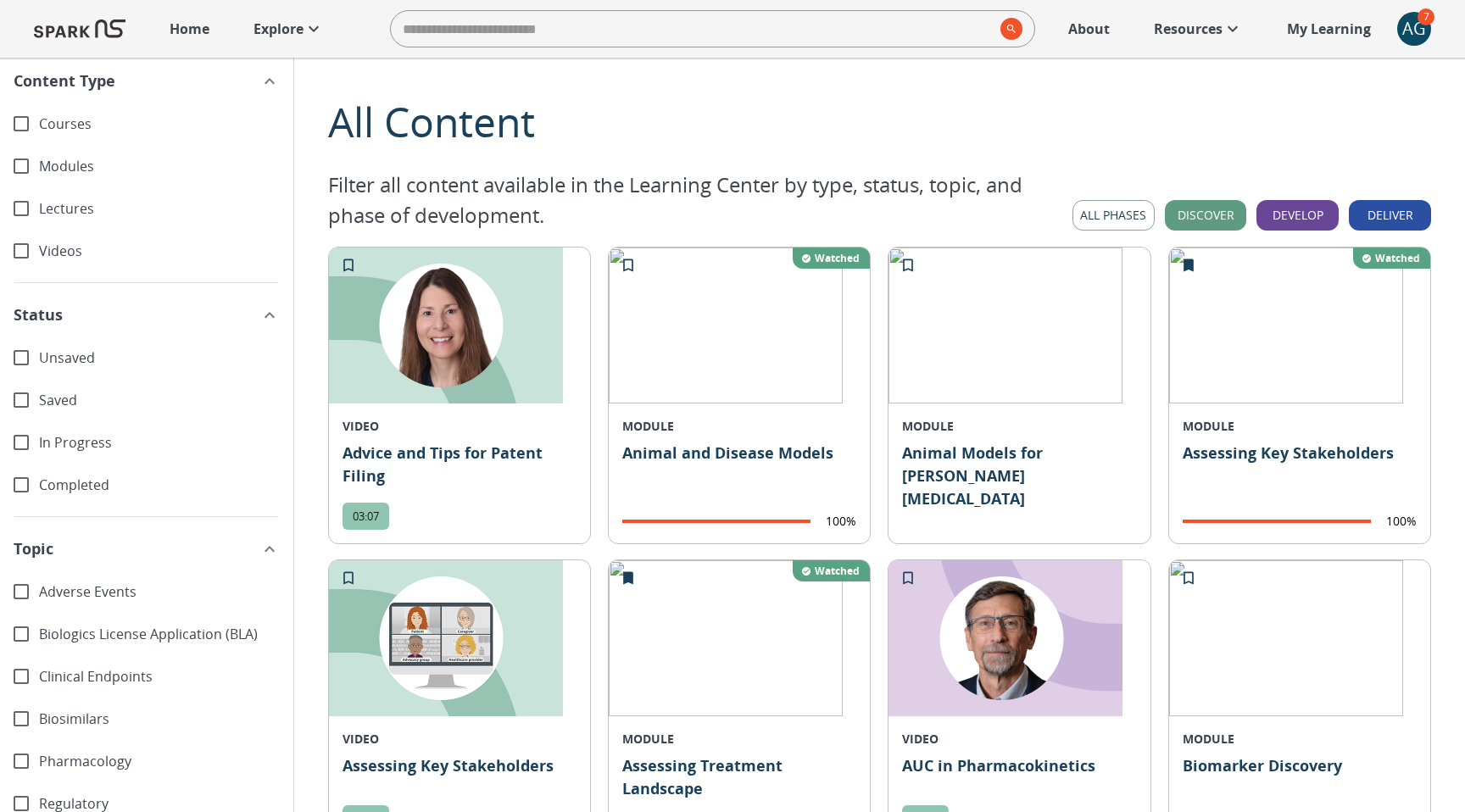
click at [146, 490] on span "Completed" at bounding box center [159, 485] width 241 height 20
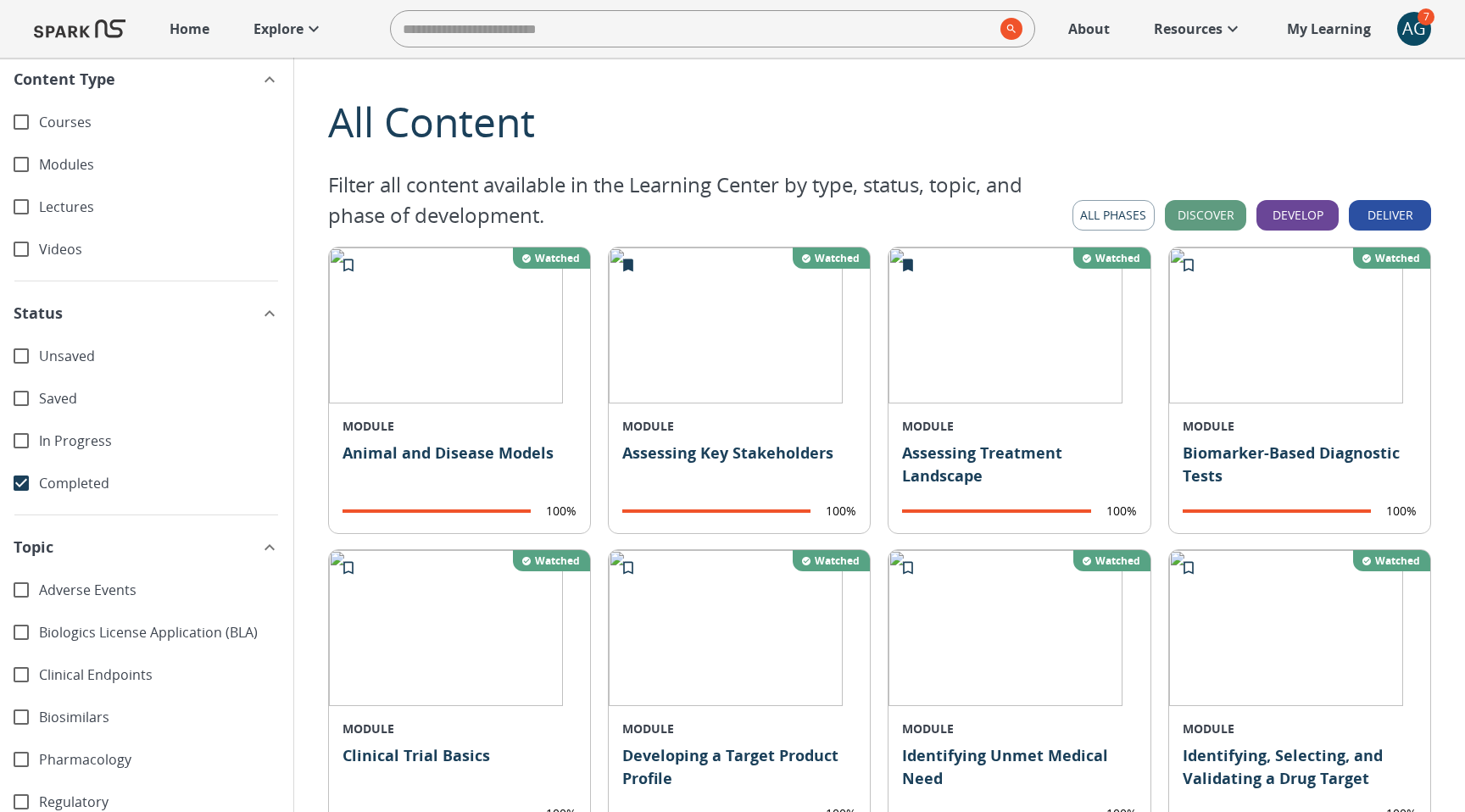
click at [88, 585] on span "Adverse Events" at bounding box center [159, 590] width 241 height 20
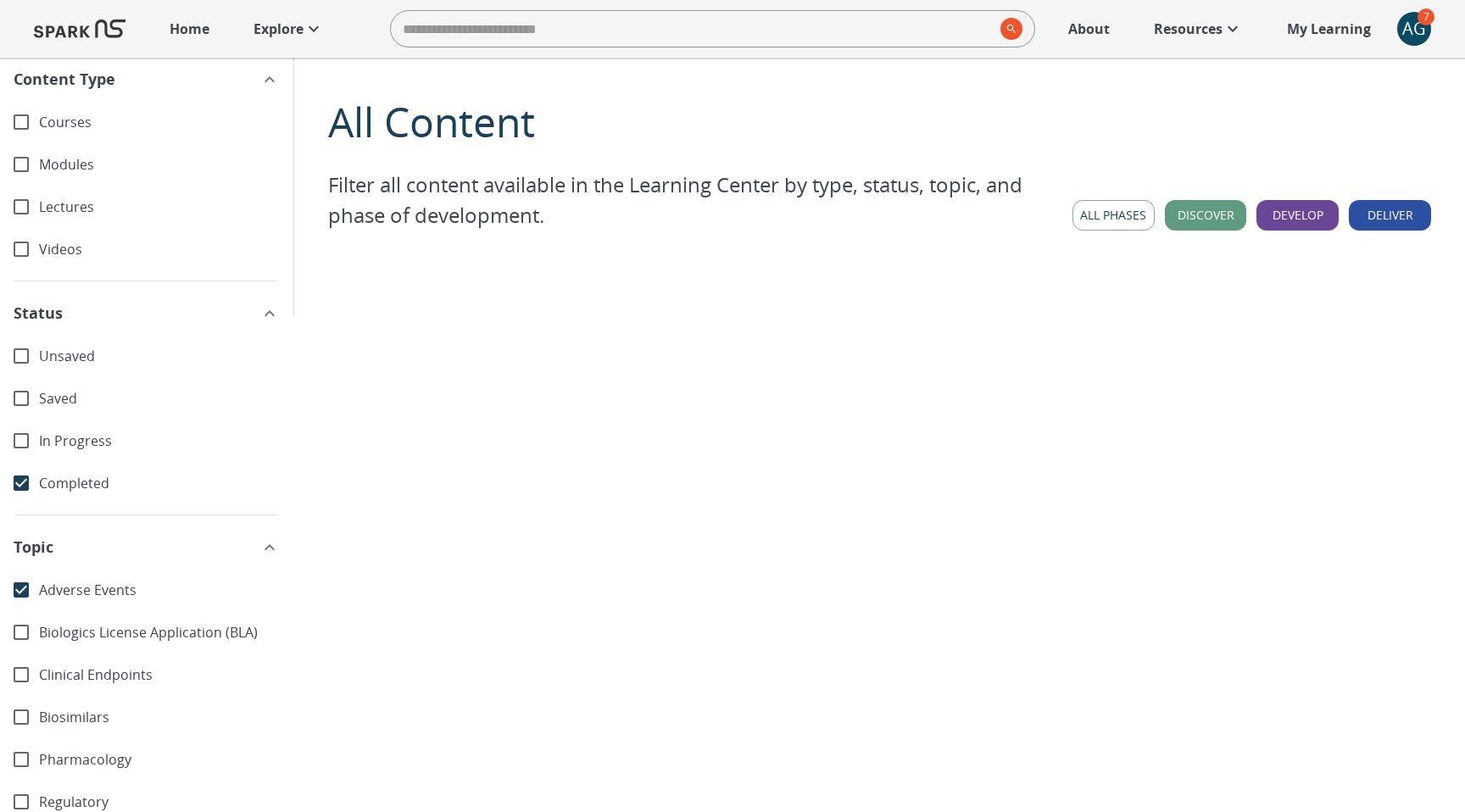
click at [88, 585] on span "Adverse Events" at bounding box center [159, 590] width 241 height 20
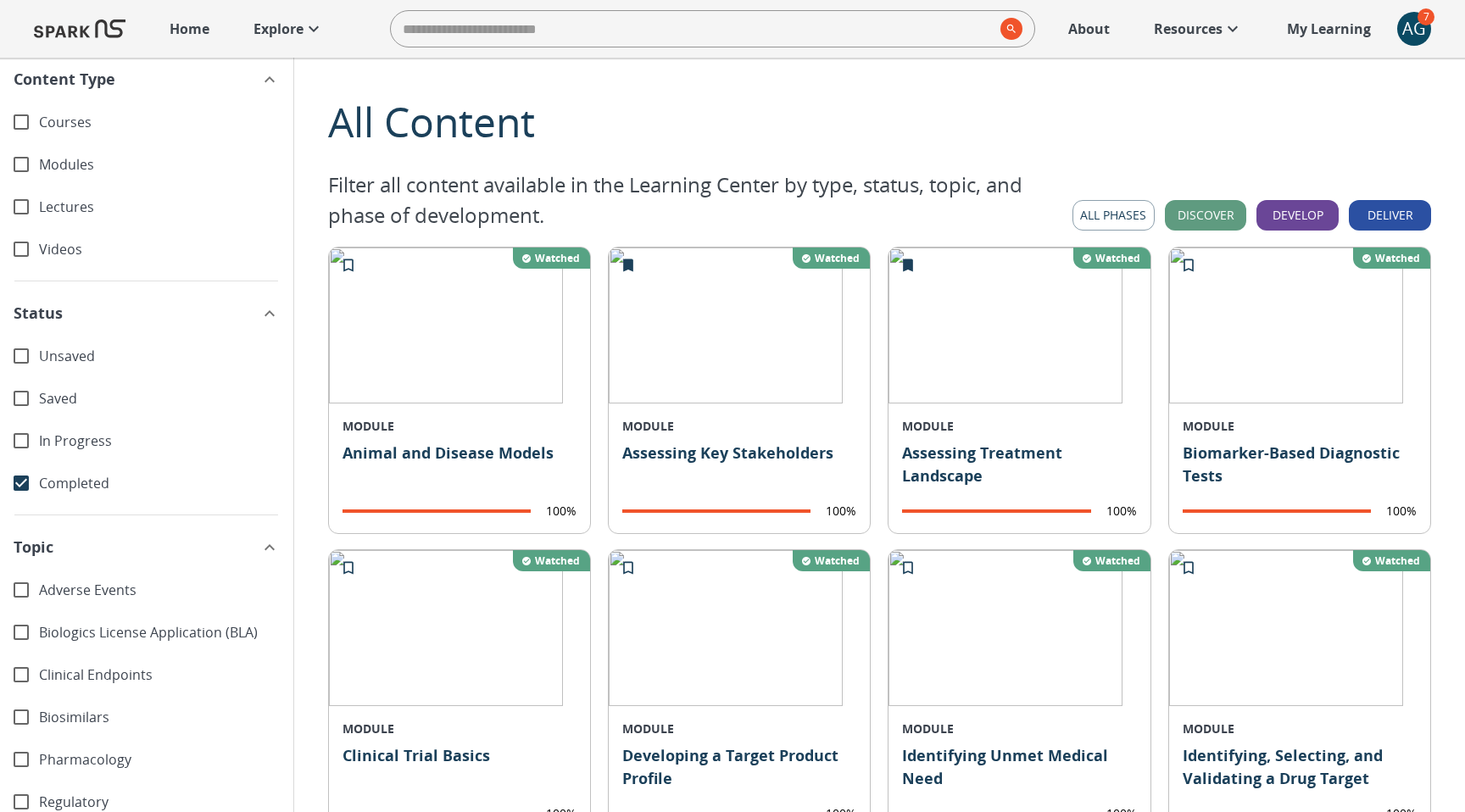
click at [88, 634] on span "Biologics License Application (BLA)" at bounding box center [159, 632] width 241 height 20
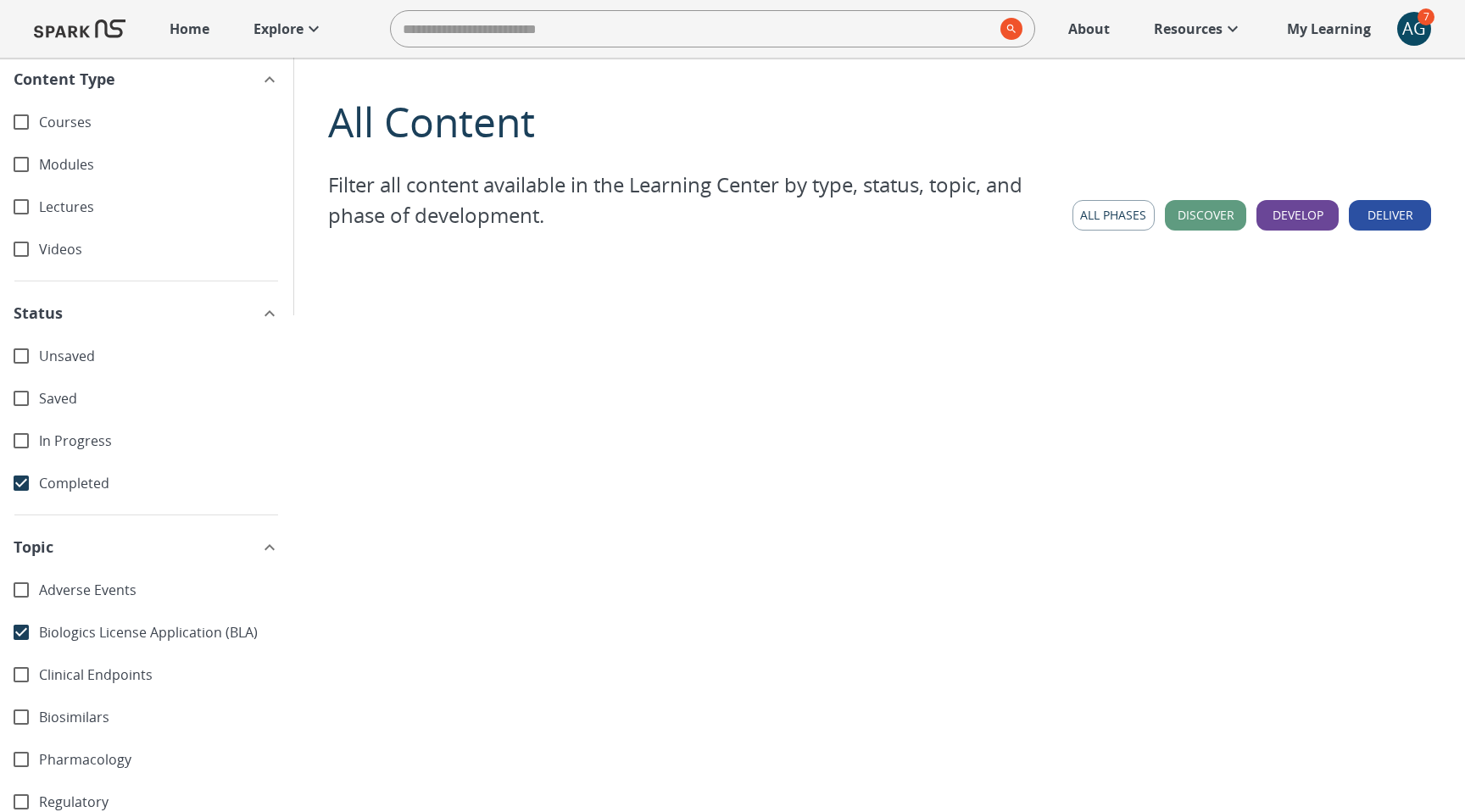
click at [88, 634] on span "Biologics License Application (BLA)" at bounding box center [159, 632] width 241 height 20
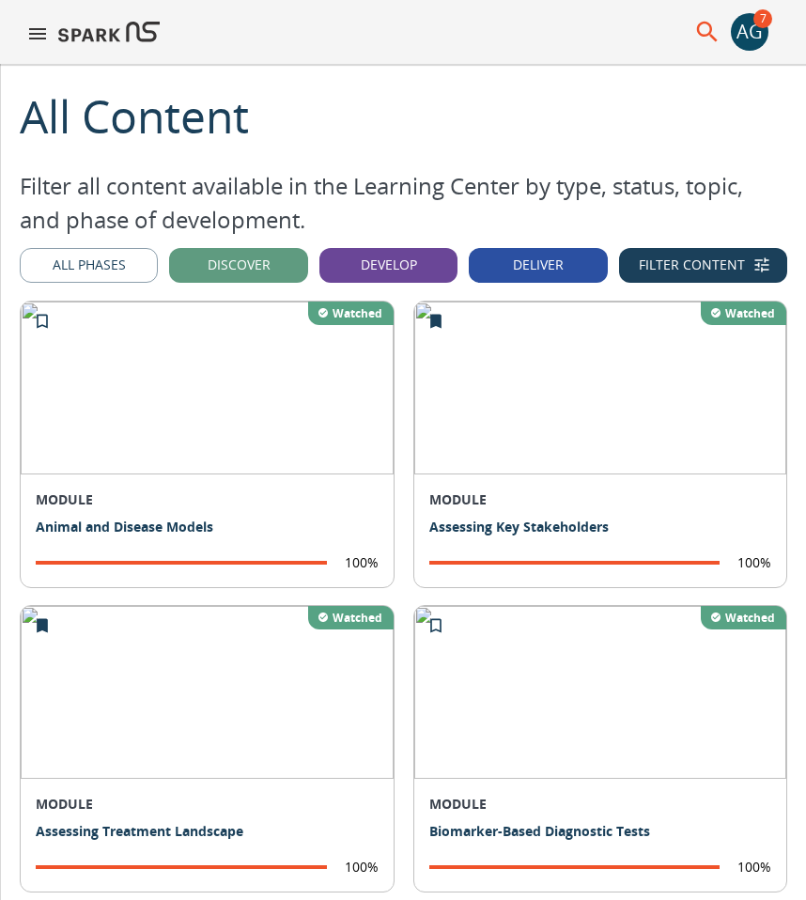
click at [756, 261] on icon "button" at bounding box center [761, 264] width 19 height 19
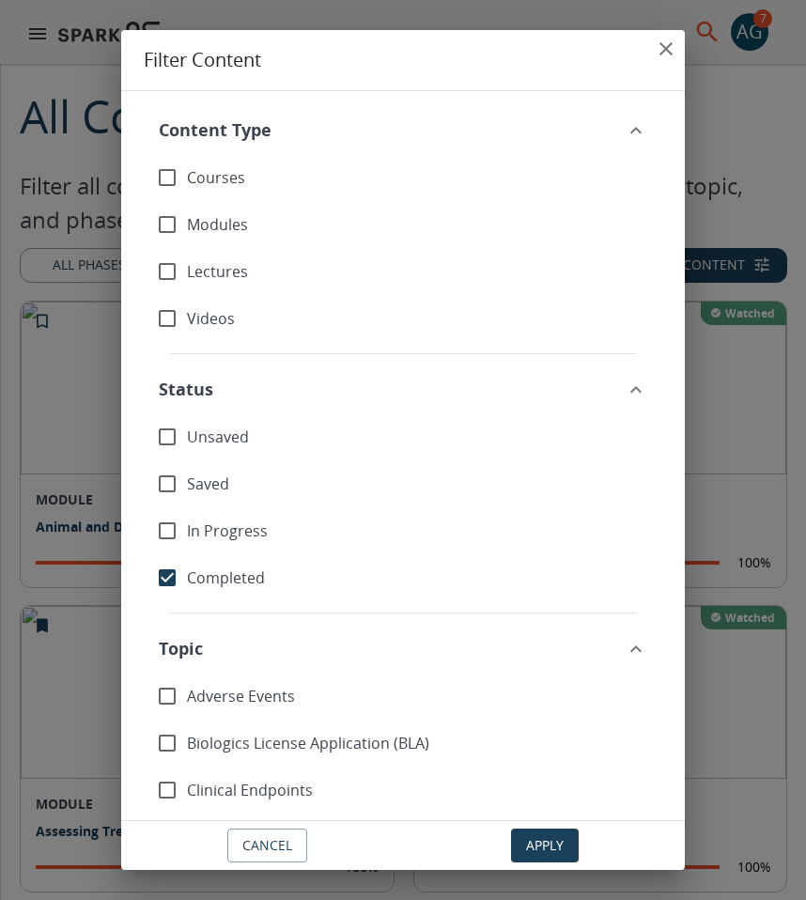
click at [661, 53] on icon "close" at bounding box center [665, 48] width 13 height 13
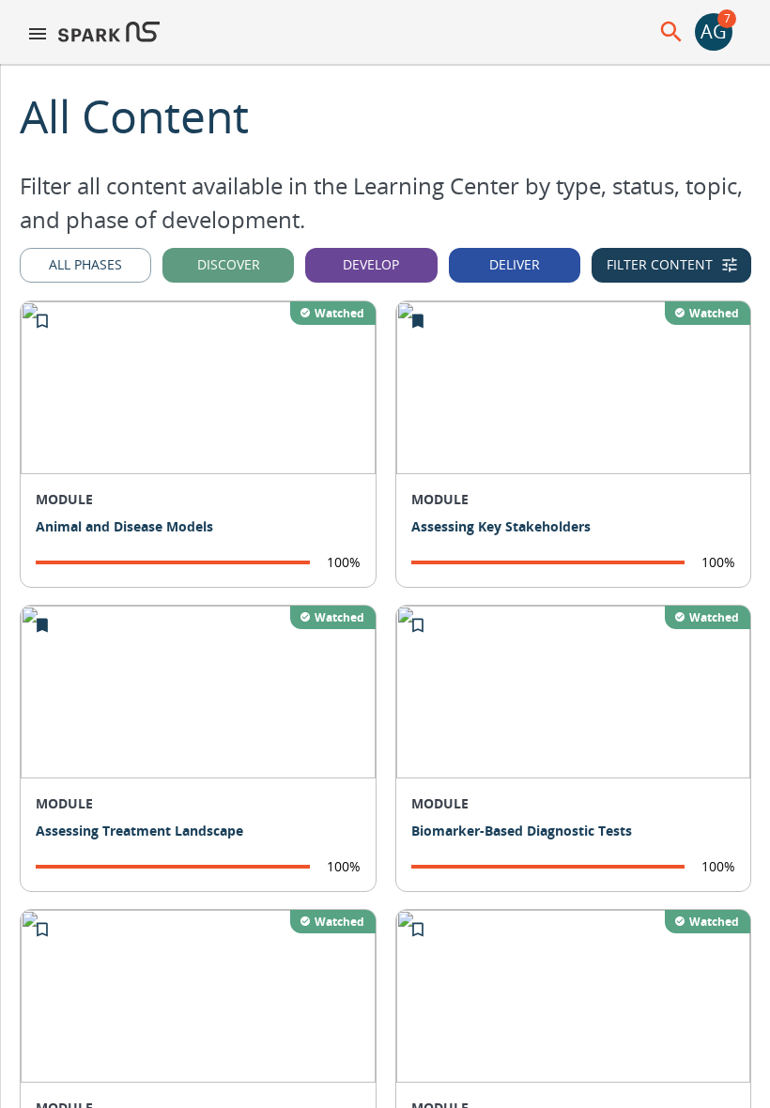
click at [729, 265] on icon "button" at bounding box center [730, 265] width 14 height 14
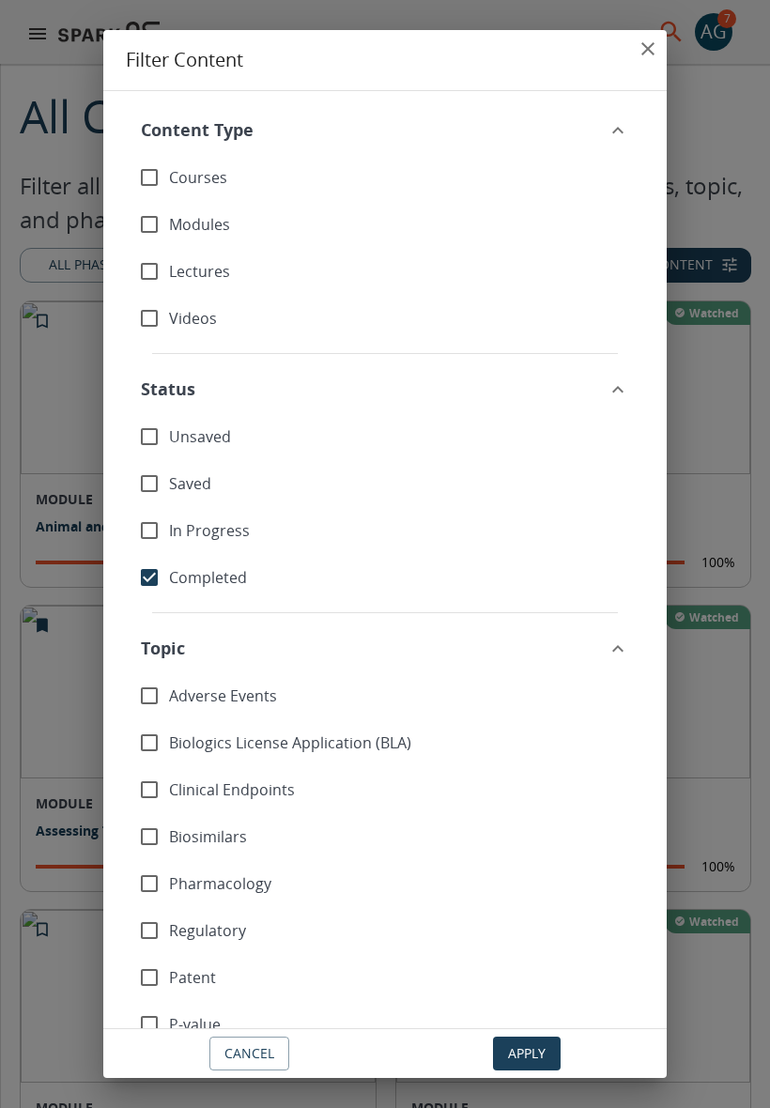
click at [647, 45] on icon "close" at bounding box center [648, 49] width 23 height 23
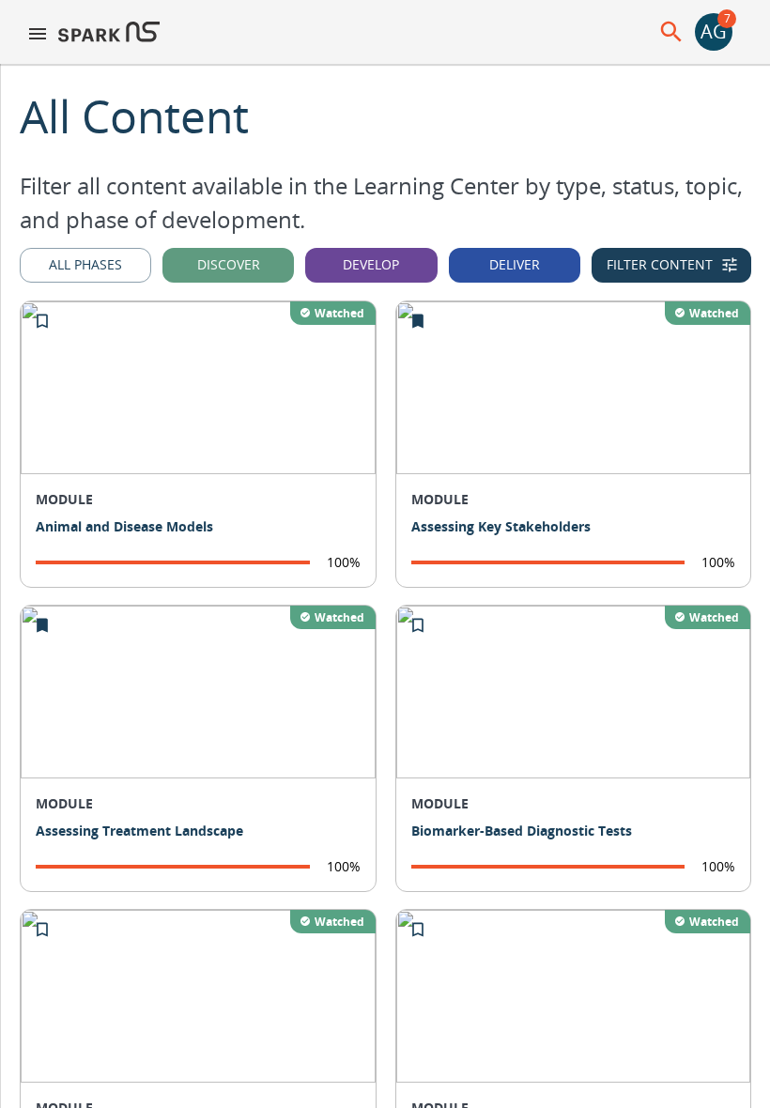
click at [81, 268] on button "All Phases" at bounding box center [85, 265] width 131 height 35
